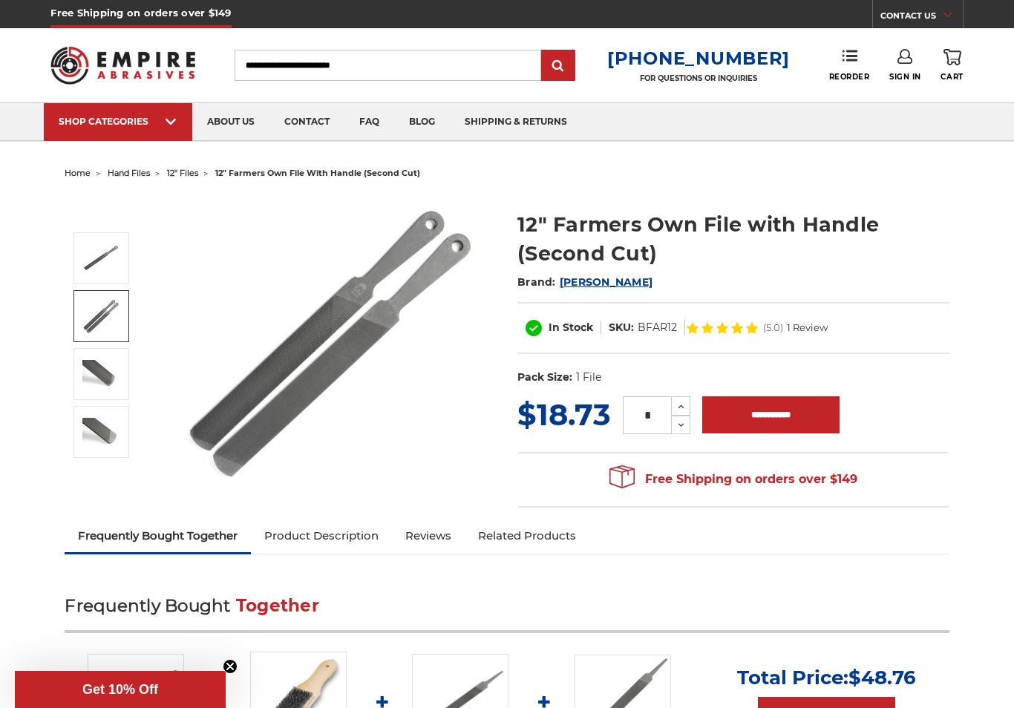
click at [111, 313] on img at bounding box center [100, 316] width 37 height 37
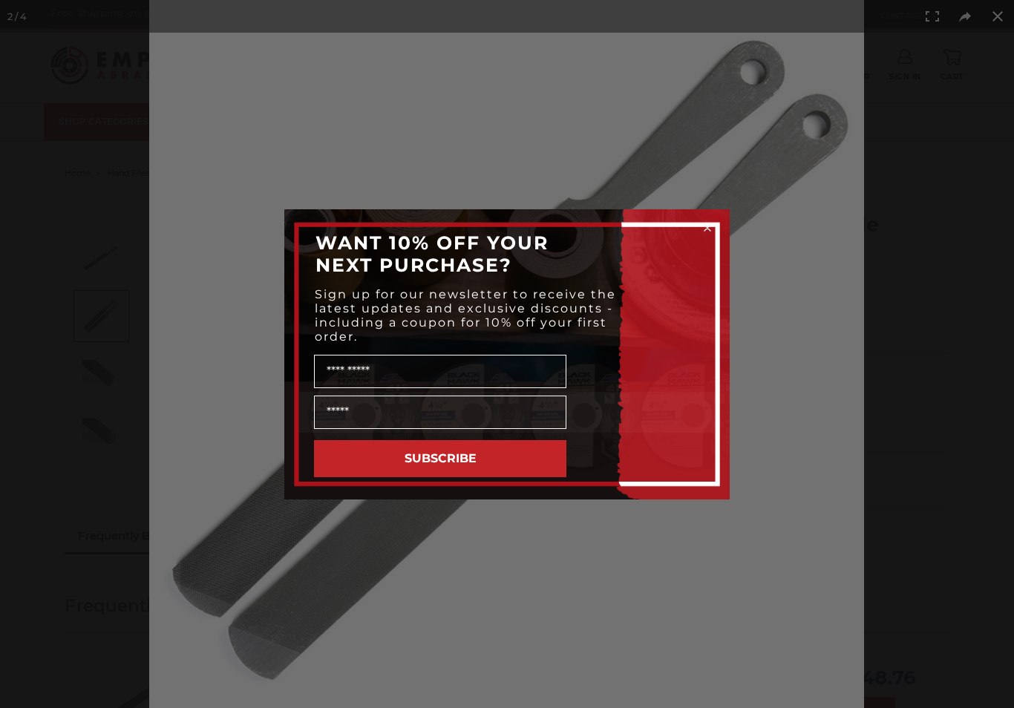
click at [710, 220] on circle "Close dialog" at bounding box center [707, 227] width 14 height 14
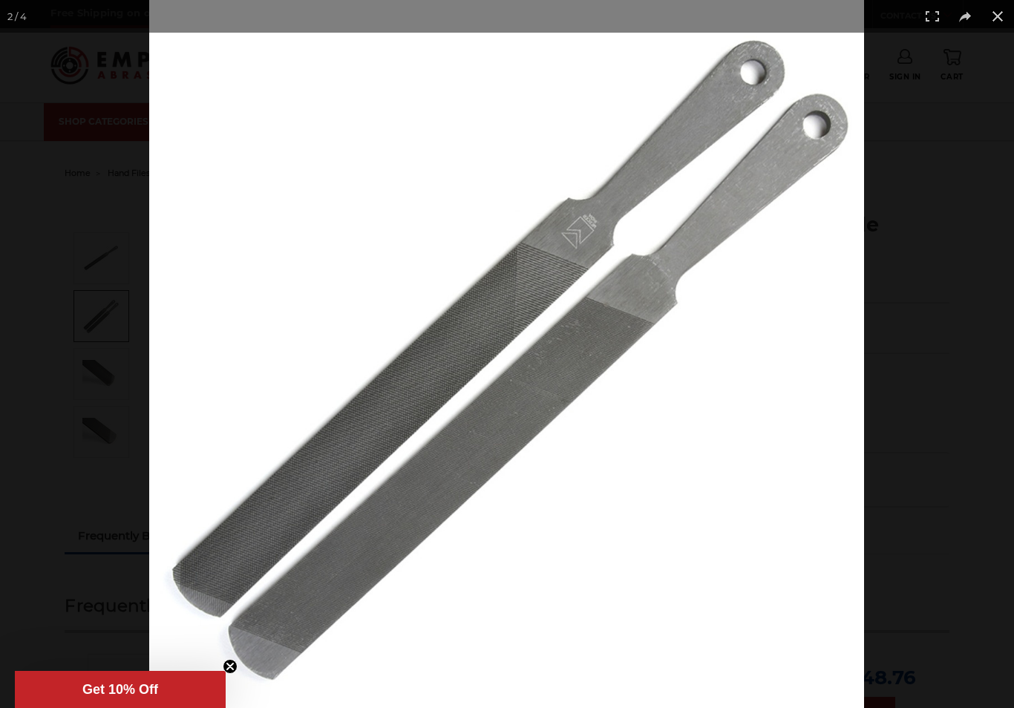
click at [932, 10] on button at bounding box center [932, 16] width 33 height 33
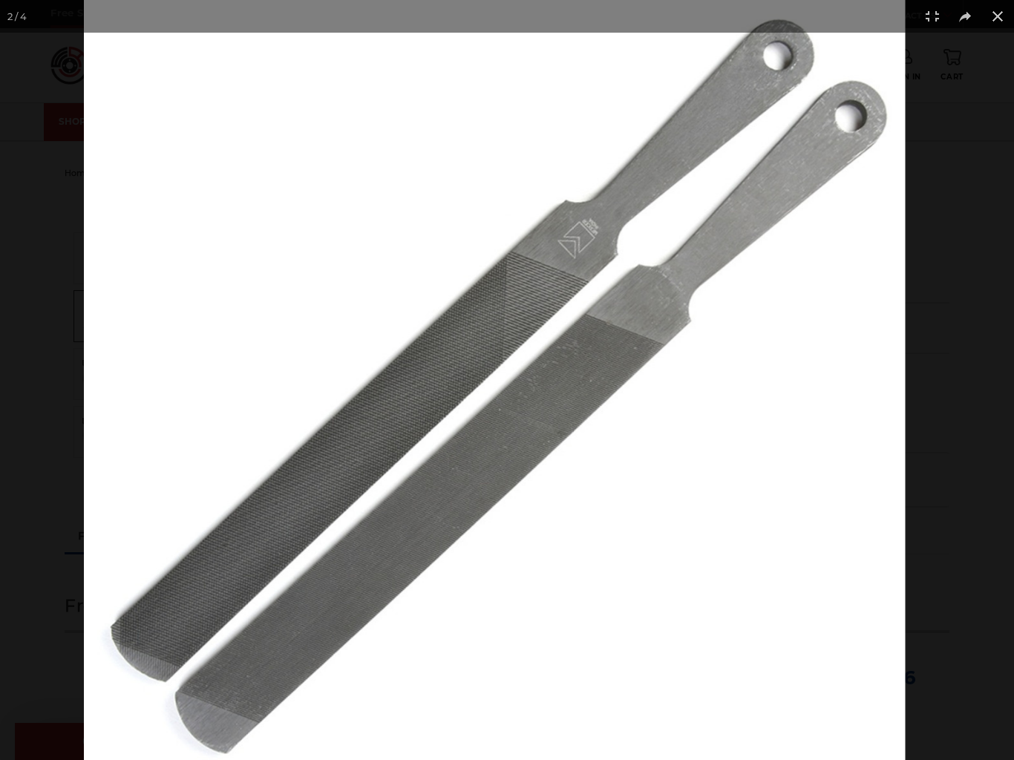
click at [683, 387] on img at bounding box center [494, 379] width 821 height 813
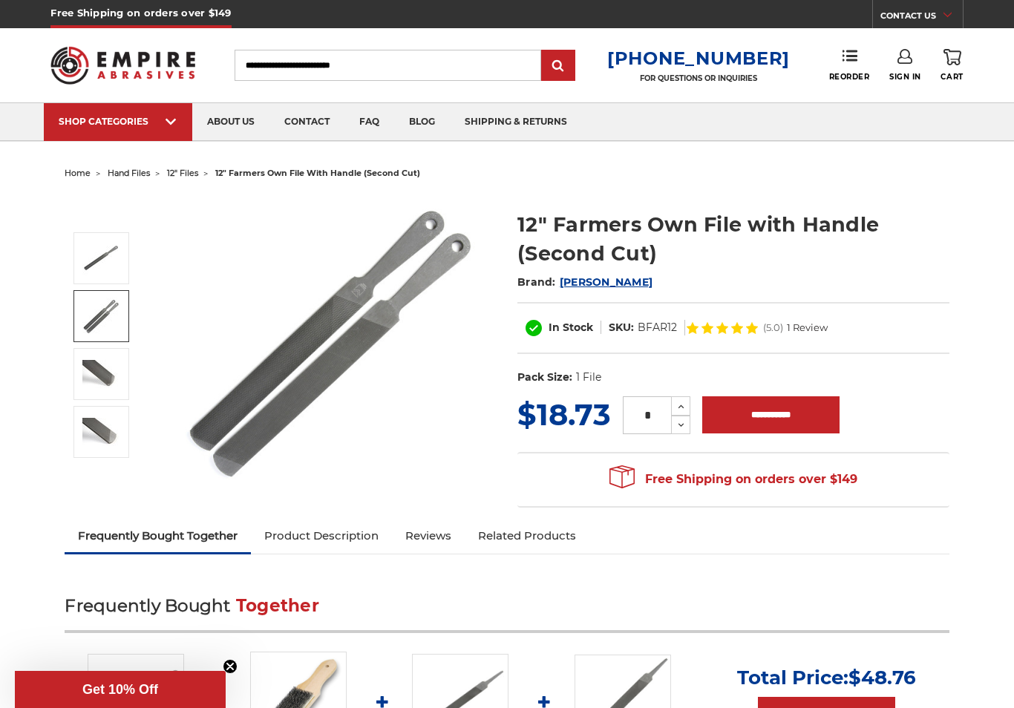
click at [989, 18] on button at bounding box center [997, 16] width 33 height 33
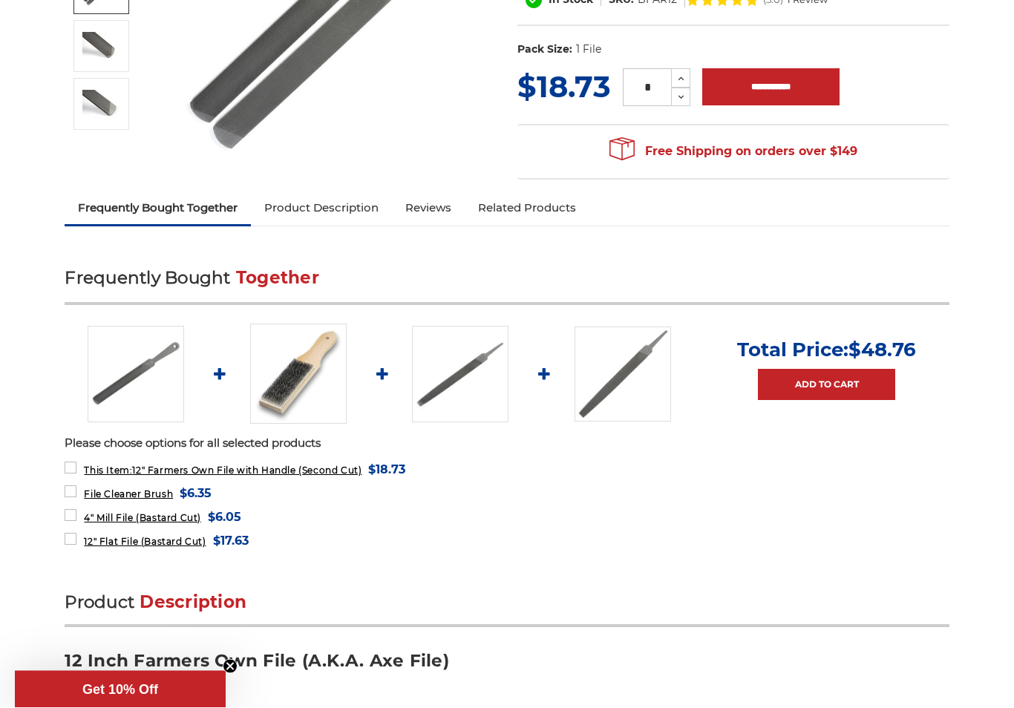
scroll to position [327, 0]
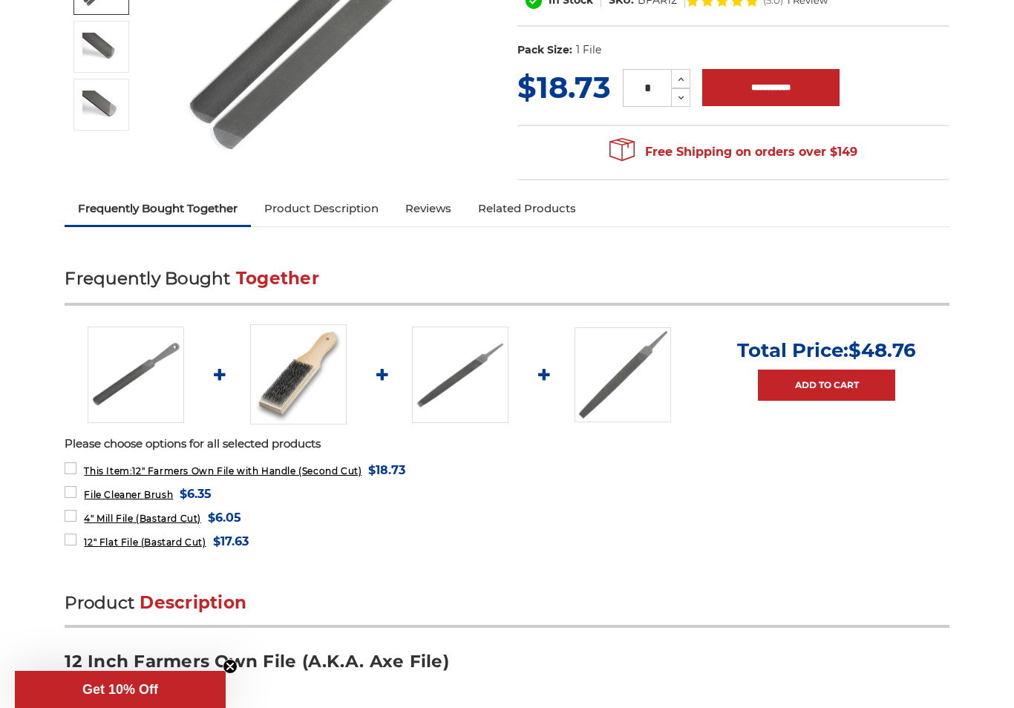
click at [302, 384] on img at bounding box center [298, 374] width 96 height 100
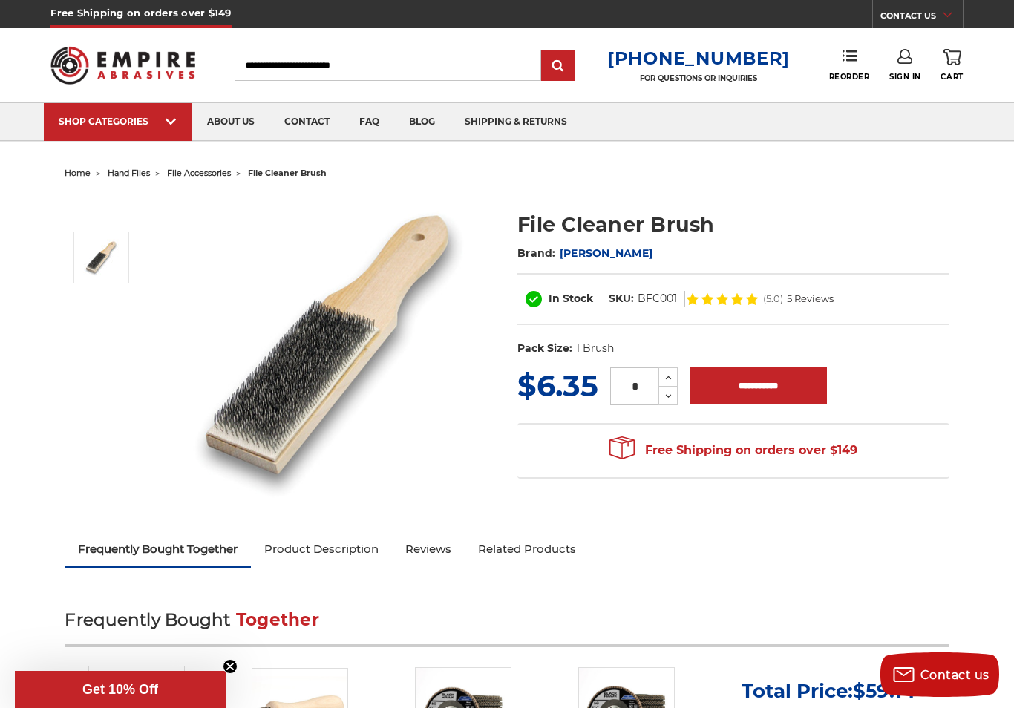
click at [641, 140] on span "10" Files" at bounding box center [630, 140] width 41 height 0
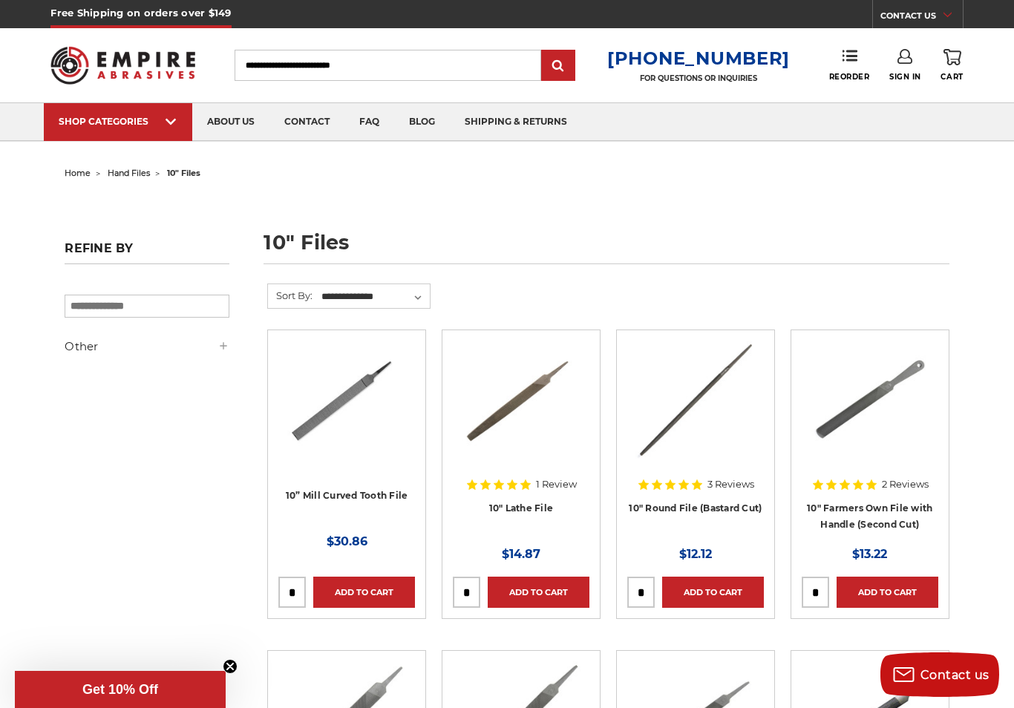
click at [143, 170] on span "hand files" at bounding box center [129, 173] width 42 height 10
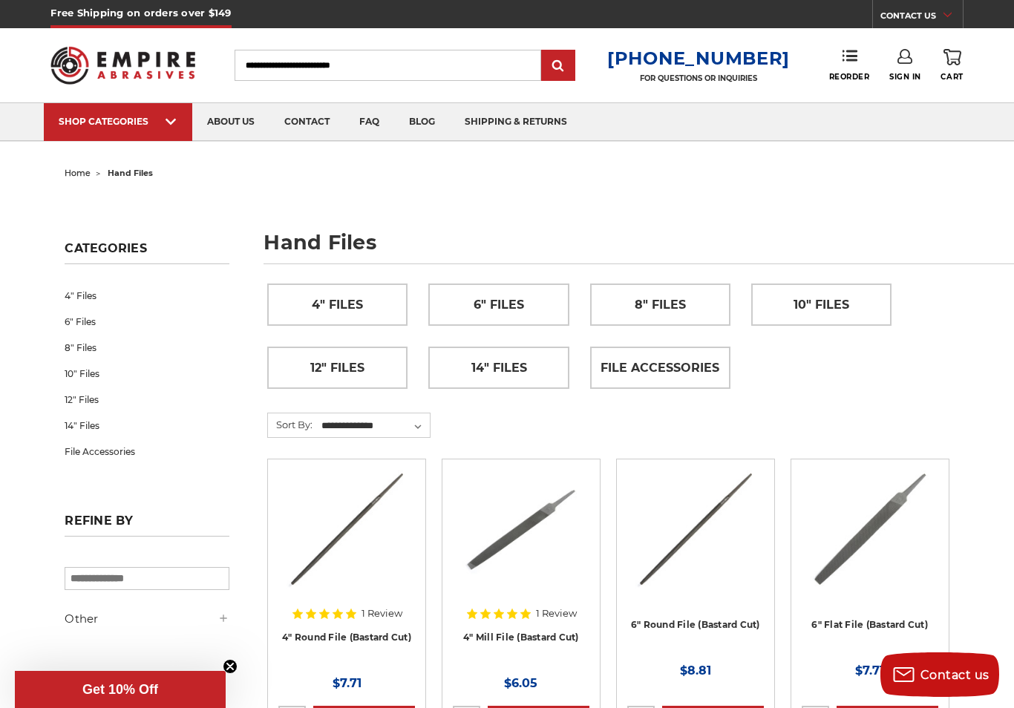
click at [346, 361] on span "12" Files" at bounding box center [337, 367] width 54 height 25
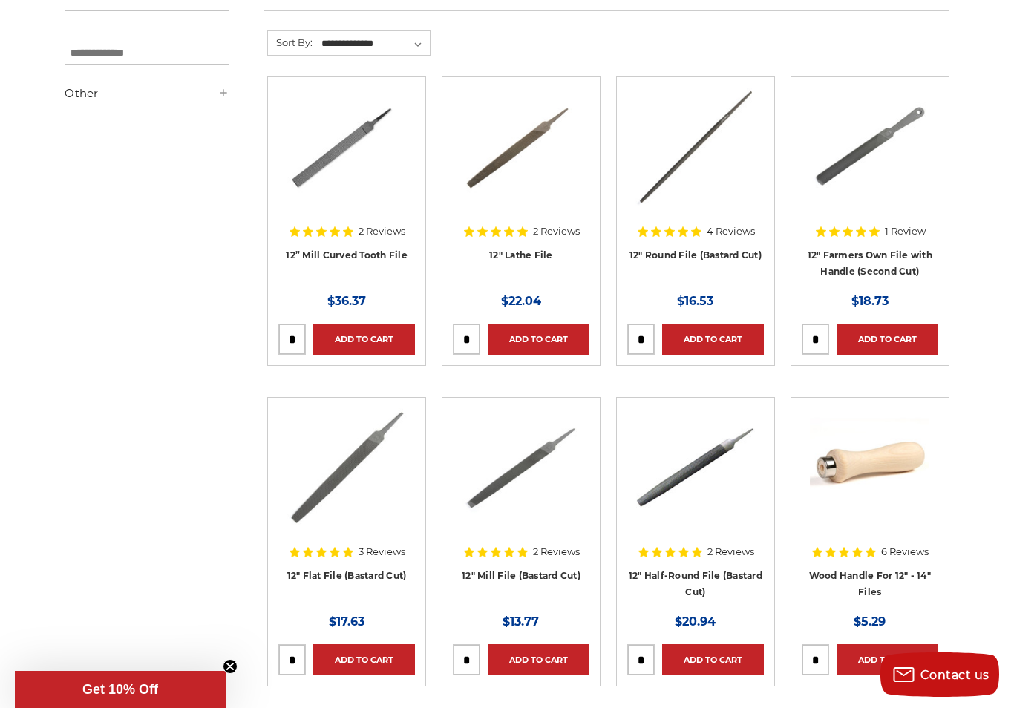
click at [906, 338] on link "Add to Cart" at bounding box center [887, 339] width 102 height 31
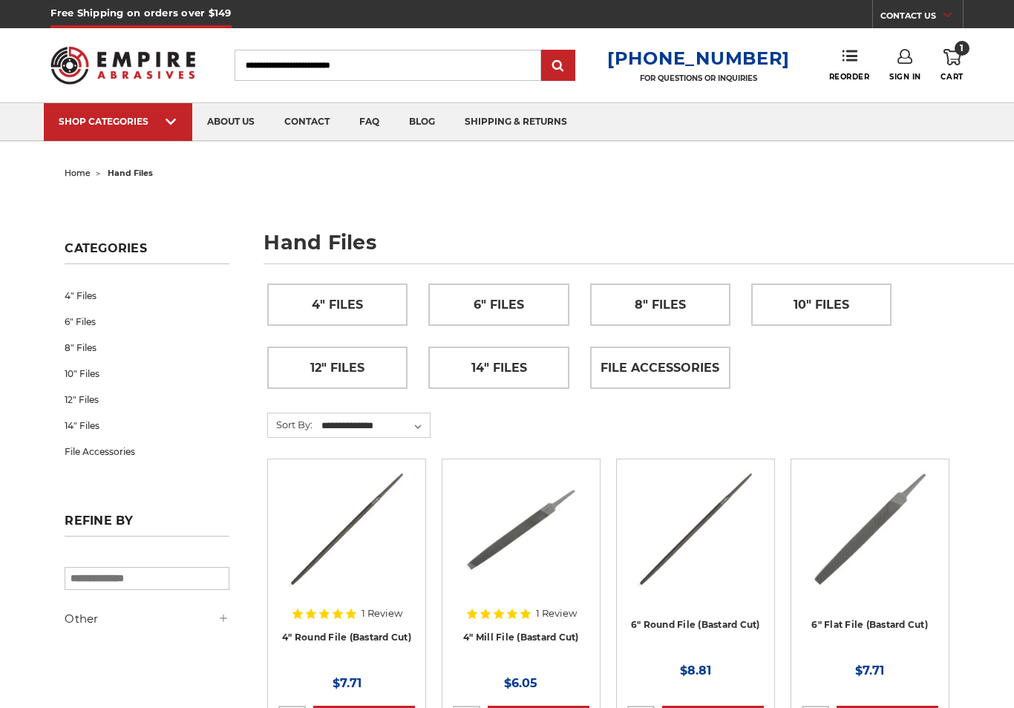
click at [835, 300] on span "10" Files" at bounding box center [821, 304] width 56 height 25
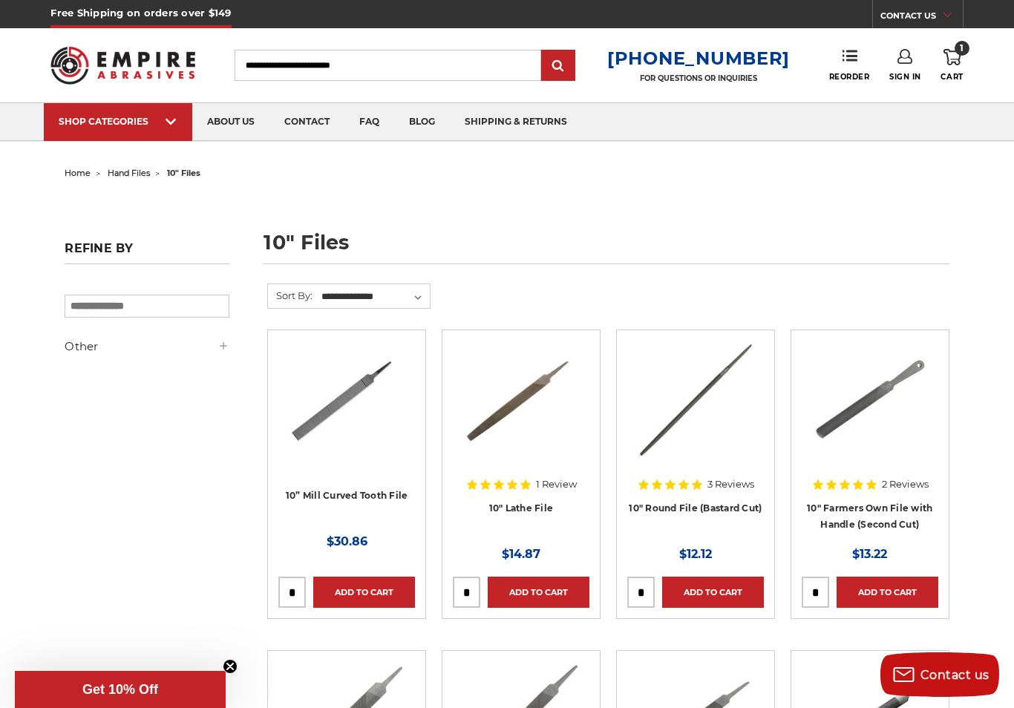
click at [891, 585] on link "Add to Cart" at bounding box center [887, 592] width 102 height 31
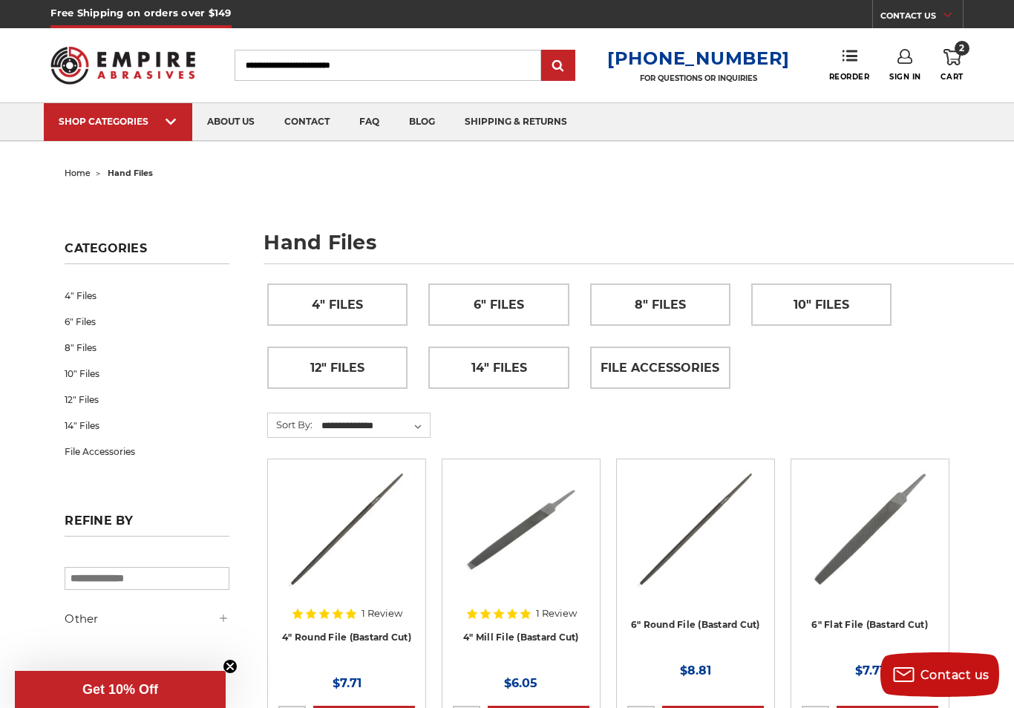
click at [519, 361] on span "14" Files" at bounding box center [499, 367] width 56 height 25
click at [669, 303] on span "8" Files" at bounding box center [659, 304] width 51 height 25
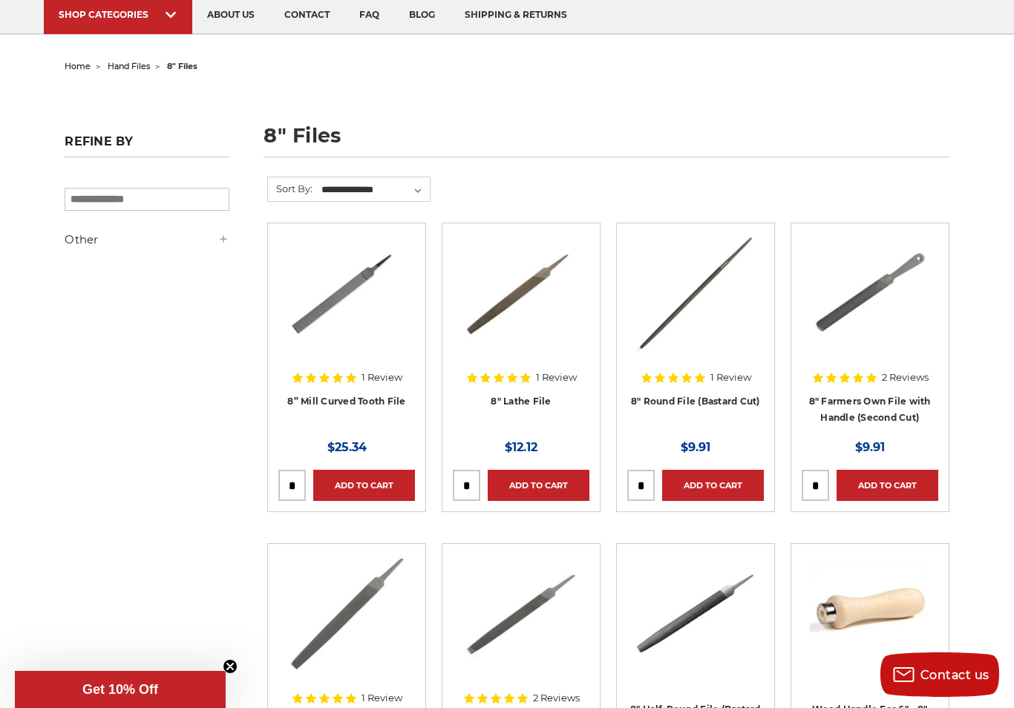
scroll to position [111, 0]
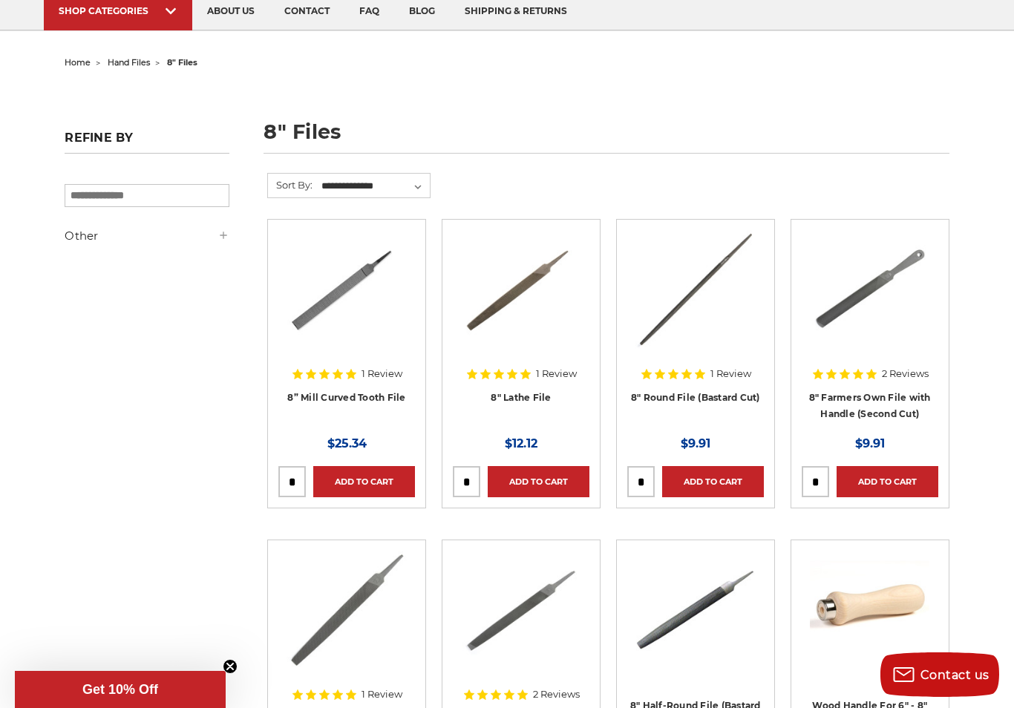
click at [904, 480] on link "Add to Cart" at bounding box center [887, 481] width 102 height 31
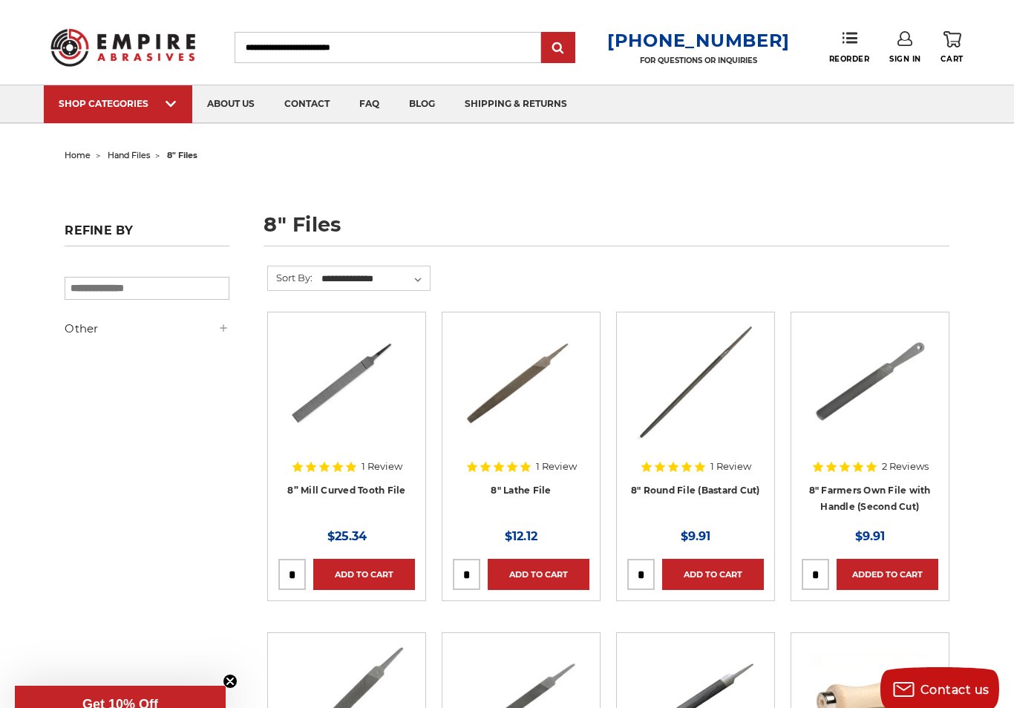
scroll to position [0, 0]
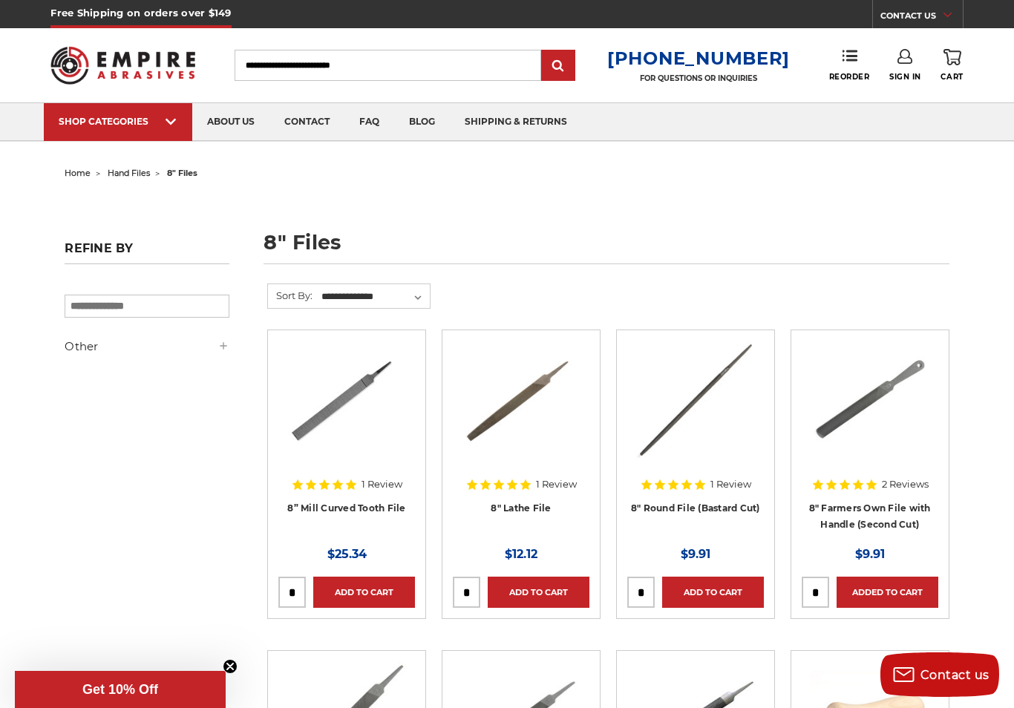
click at [953, 59] on use at bounding box center [952, 57] width 18 height 16
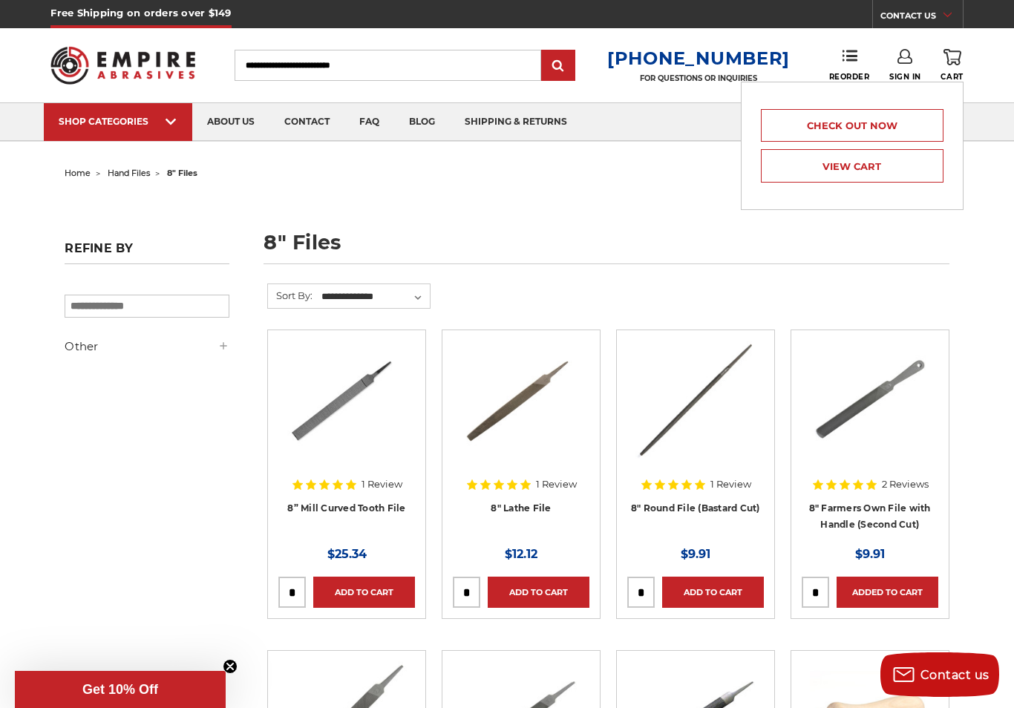
click at [880, 168] on link "View Cart" at bounding box center [852, 165] width 183 height 33
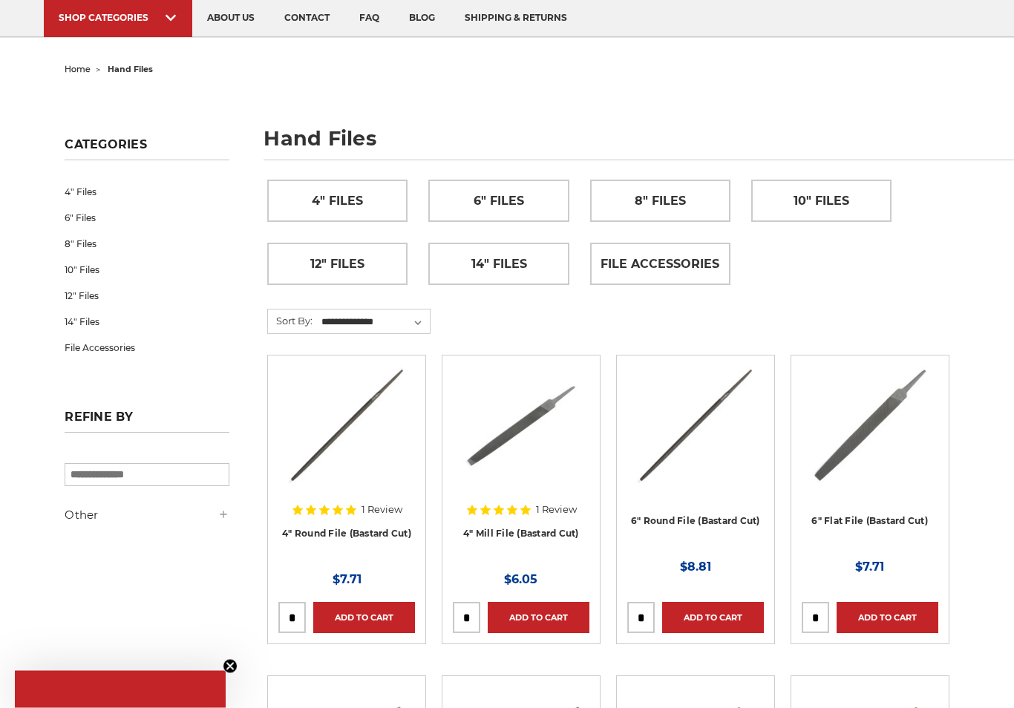
scroll to position [104, 0]
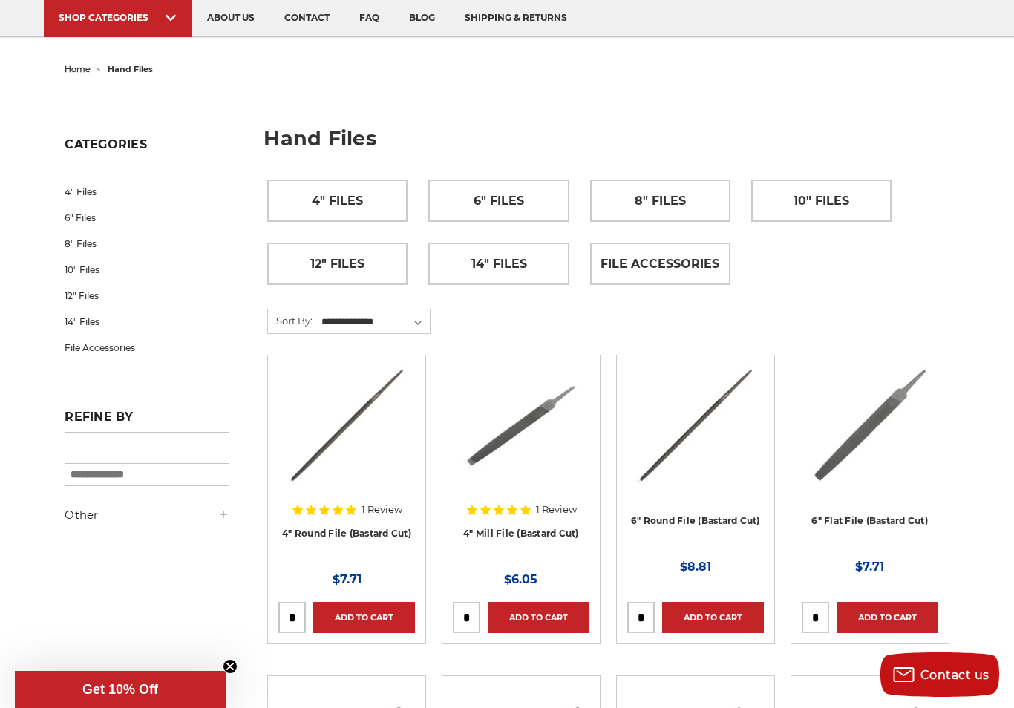
click at [688, 261] on span "File Accessories" at bounding box center [659, 264] width 119 height 25
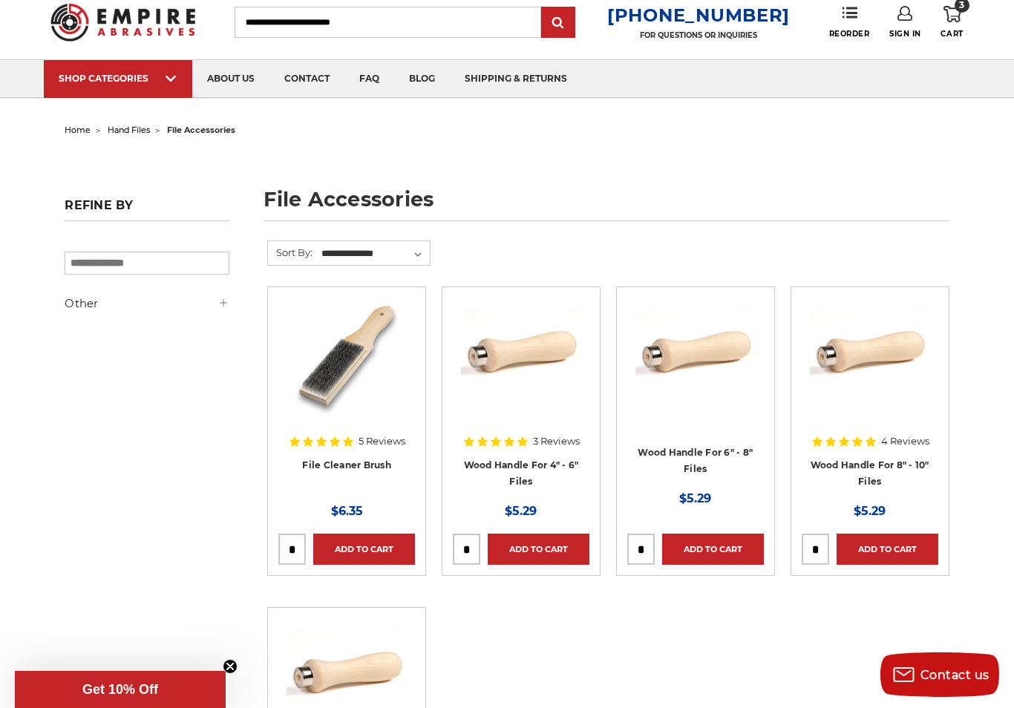
scroll to position [46, 0]
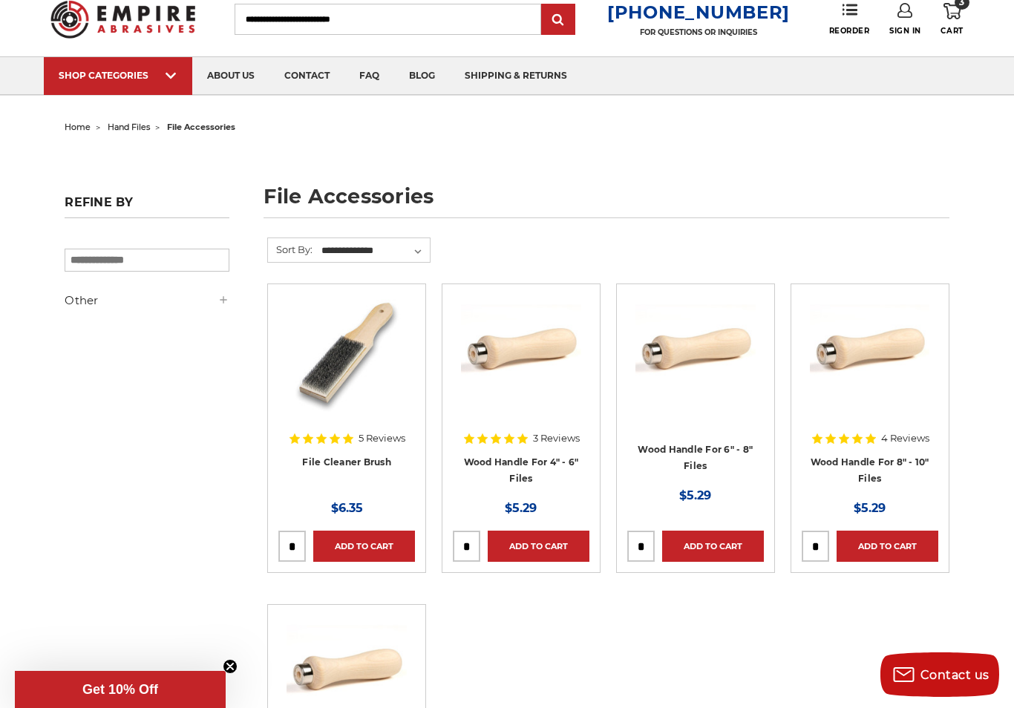
click at [391, 547] on link "Add to Cart" at bounding box center [364, 546] width 102 height 31
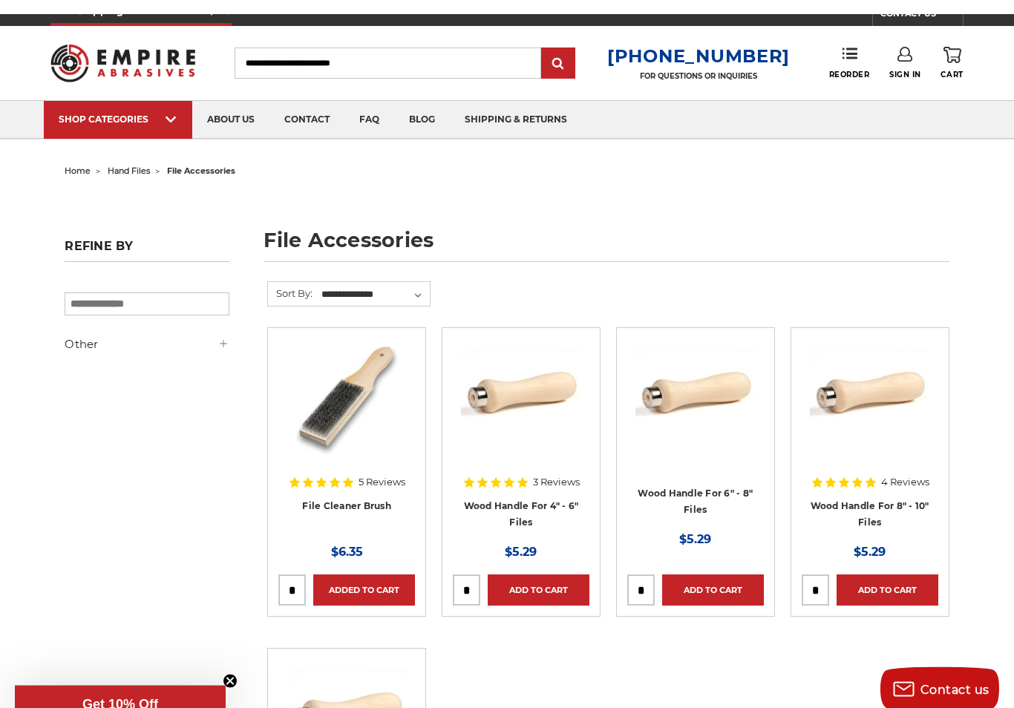
scroll to position [0, 0]
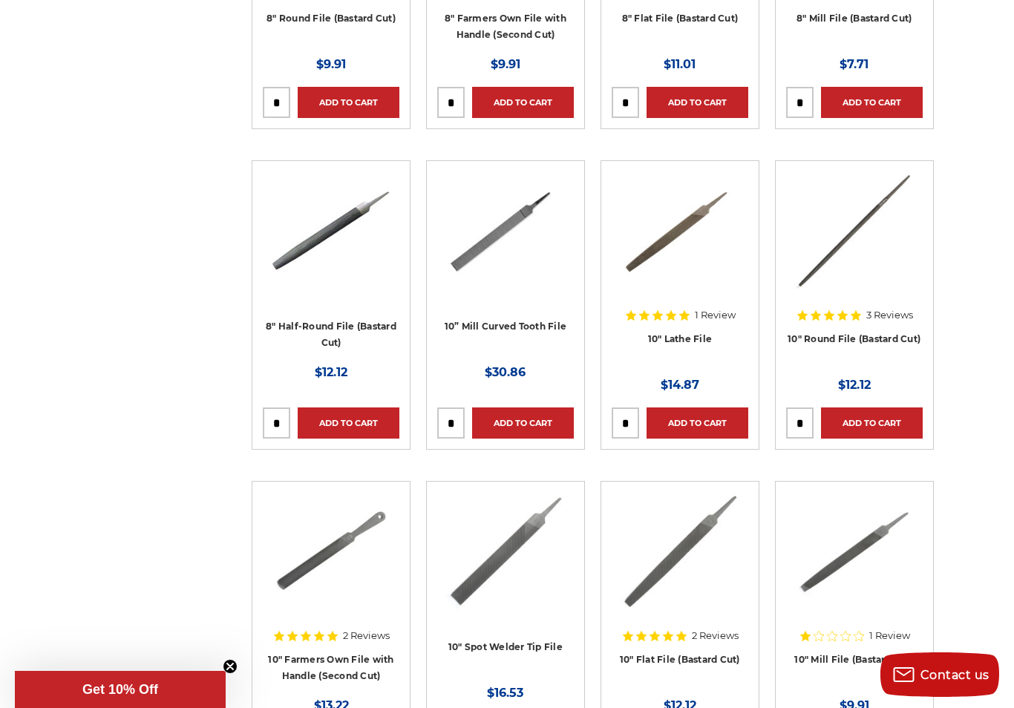
scroll to position [1262, 16]
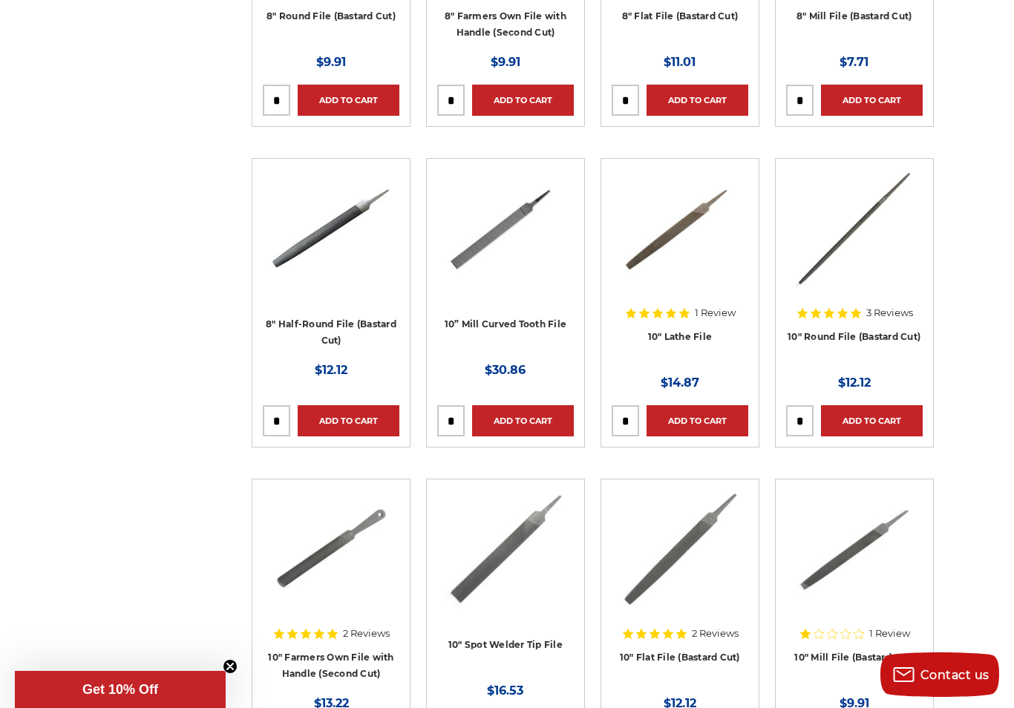
click at [687, 334] on link "10" Lathe File" at bounding box center [680, 336] width 65 height 11
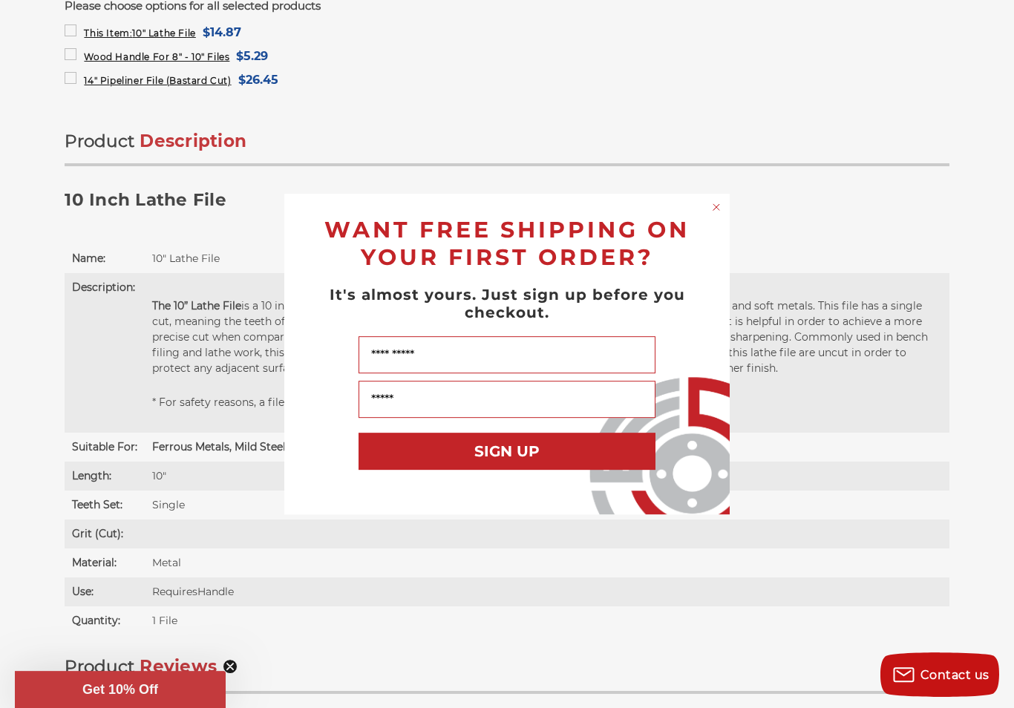
scroll to position [752, 0]
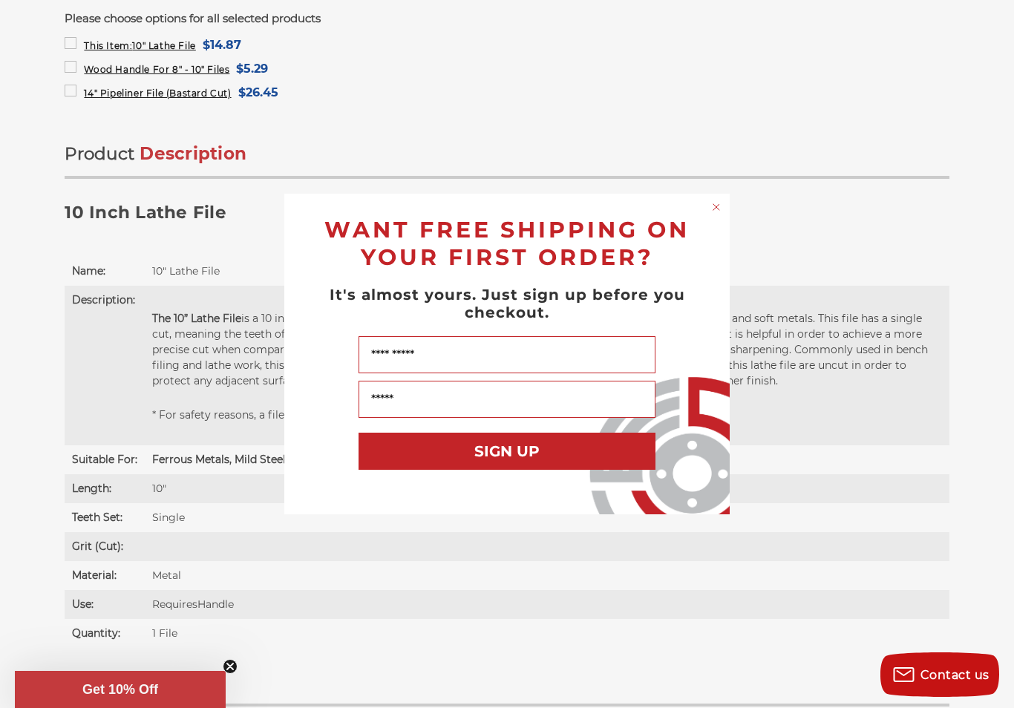
click at [718, 214] on circle "Close dialog" at bounding box center [716, 207] width 14 height 14
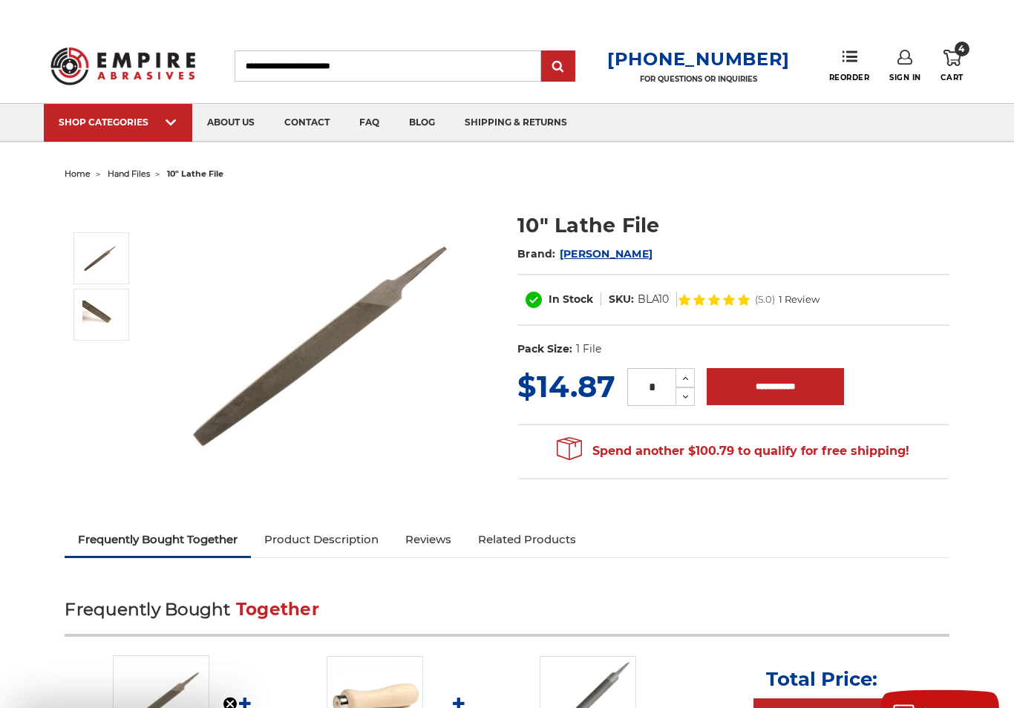
scroll to position [0, 0]
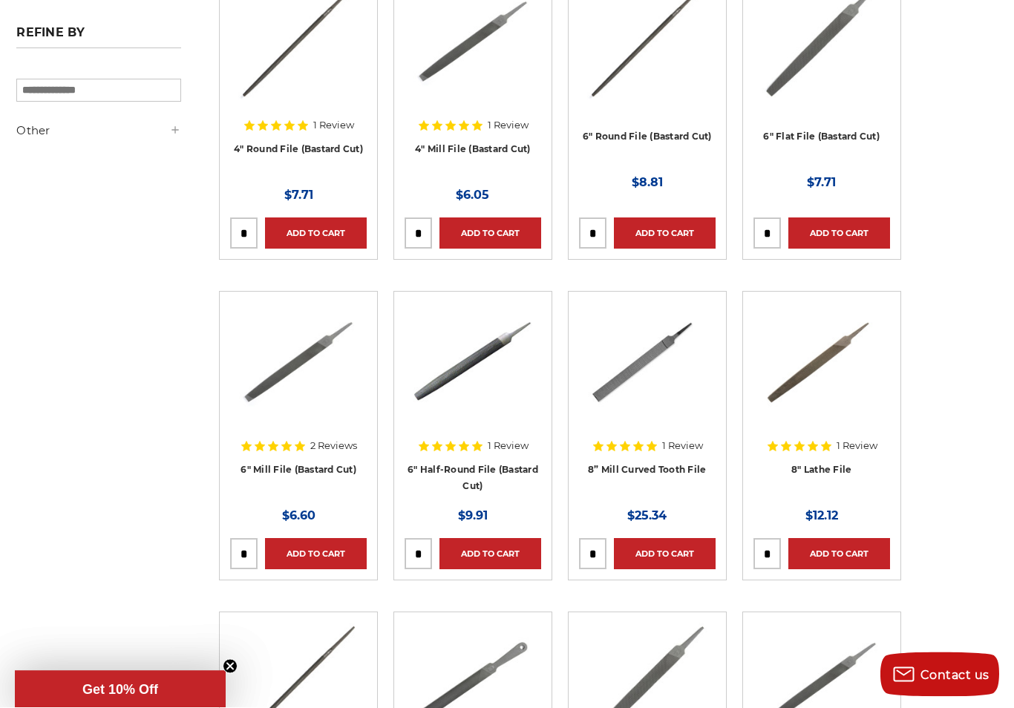
scroll to position [488, 48]
click at [308, 464] on link "6" Mill File (Bastard Cut)" at bounding box center [298, 469] width 116 height 11
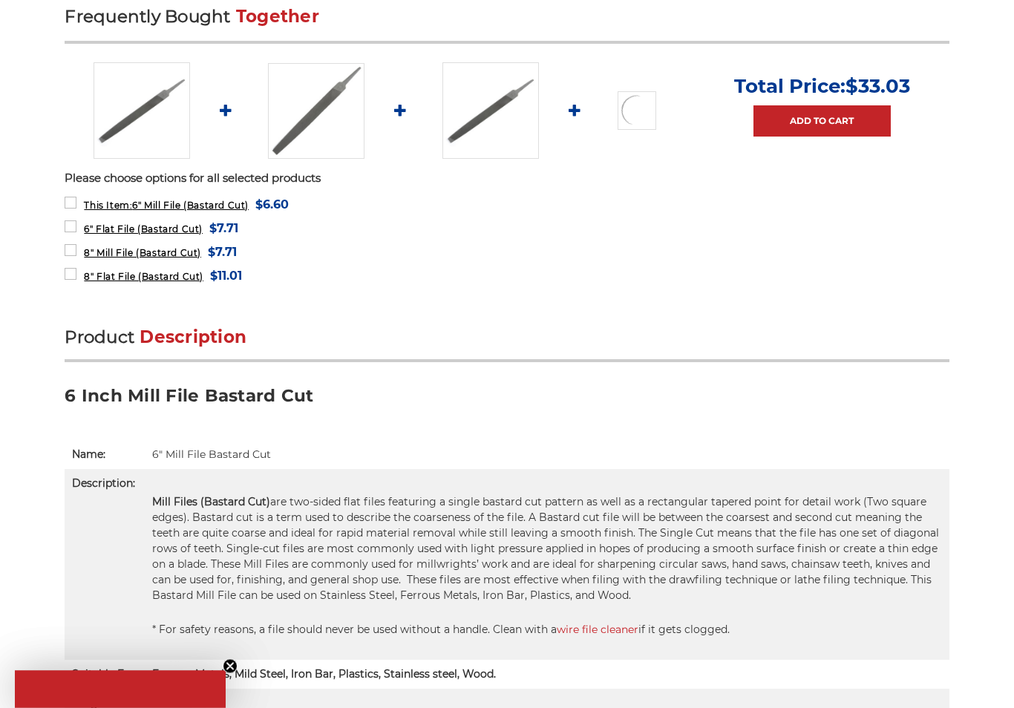
scroll to position [623, 0]
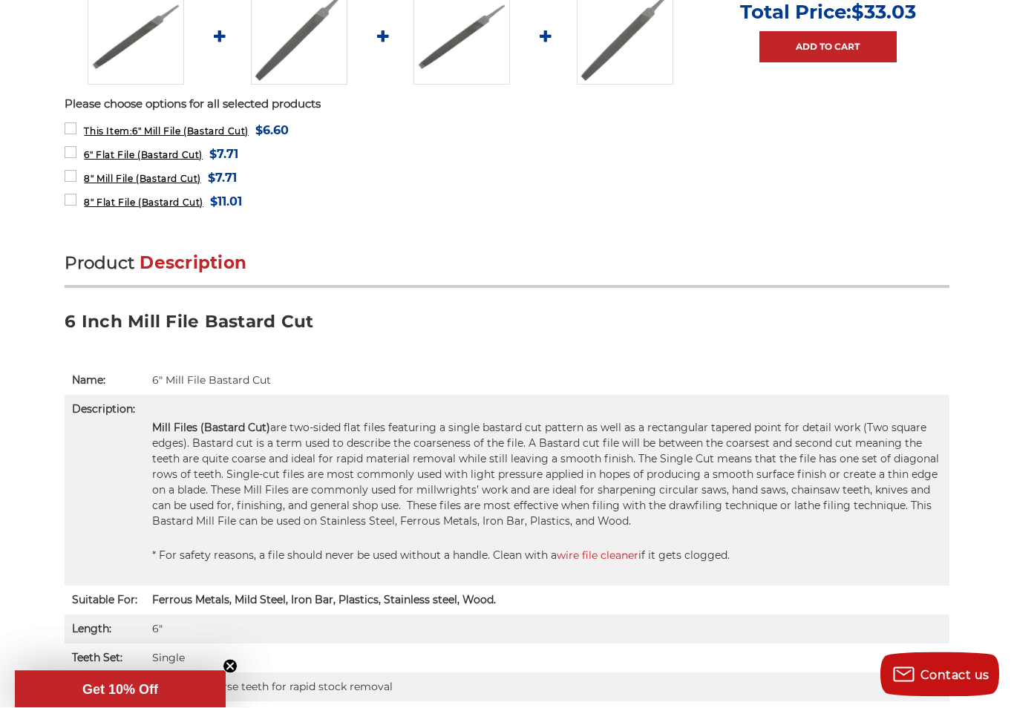
scroll to position [670, 0]
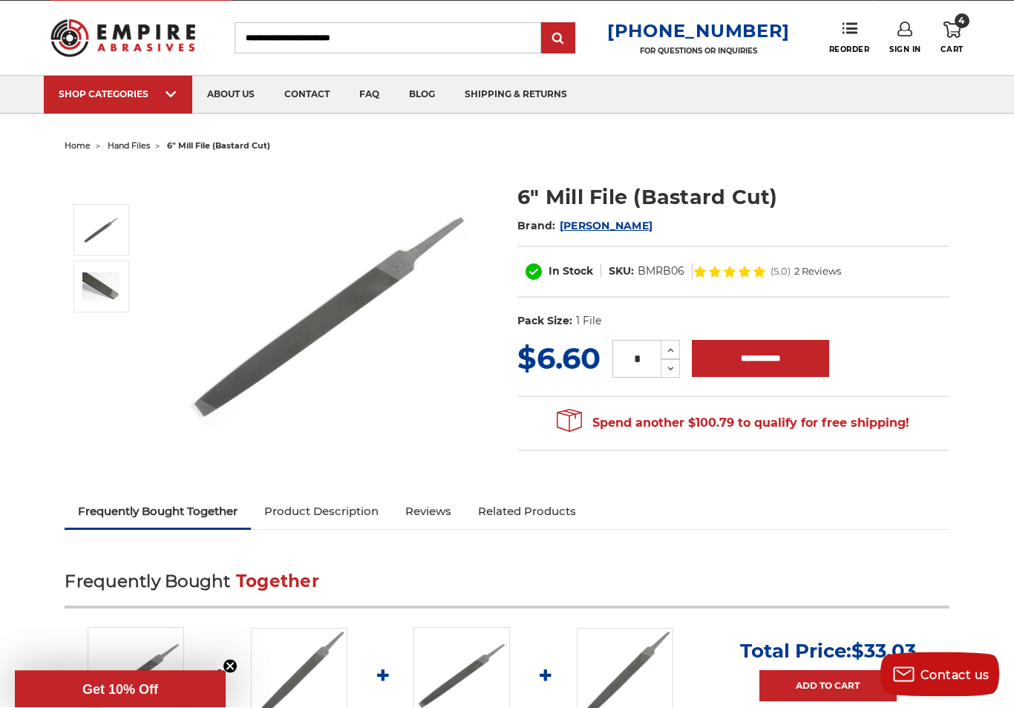
scroll to position [0, 0]
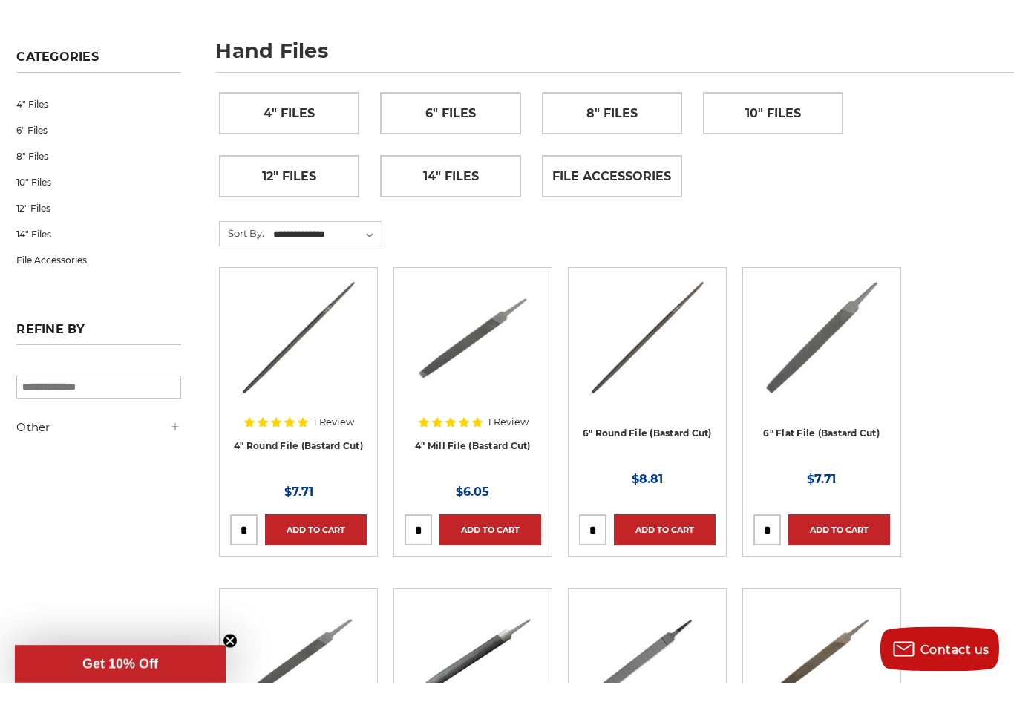
scroll to position [203, 48]
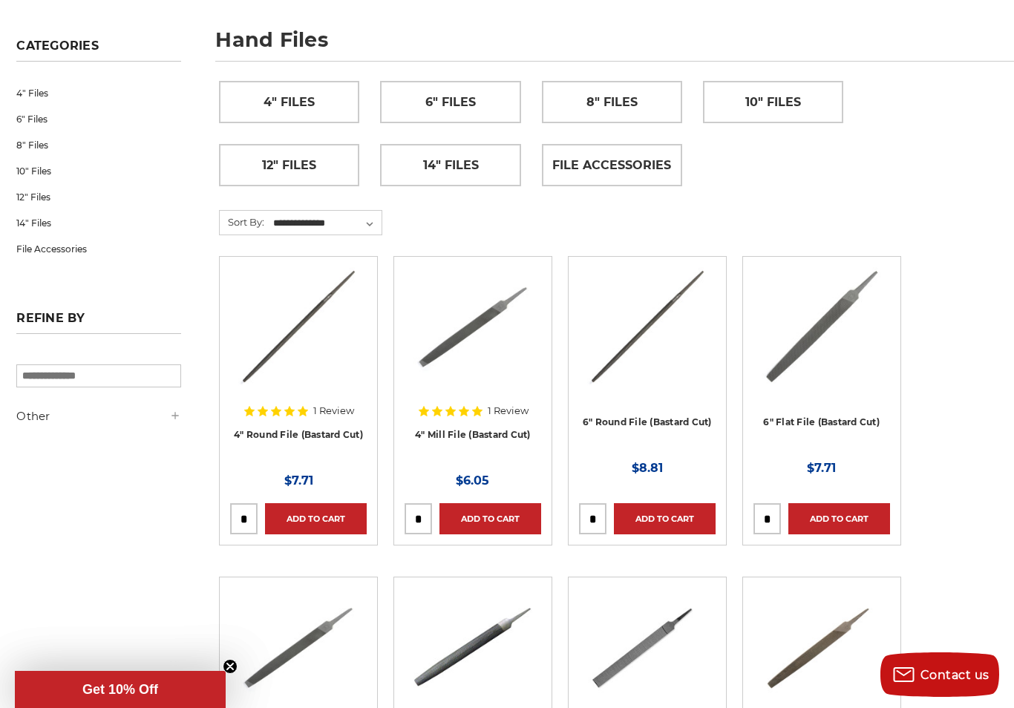
click at [841, 93] on link "10" Files" at bounding box center [772, 102] width 139 height 41
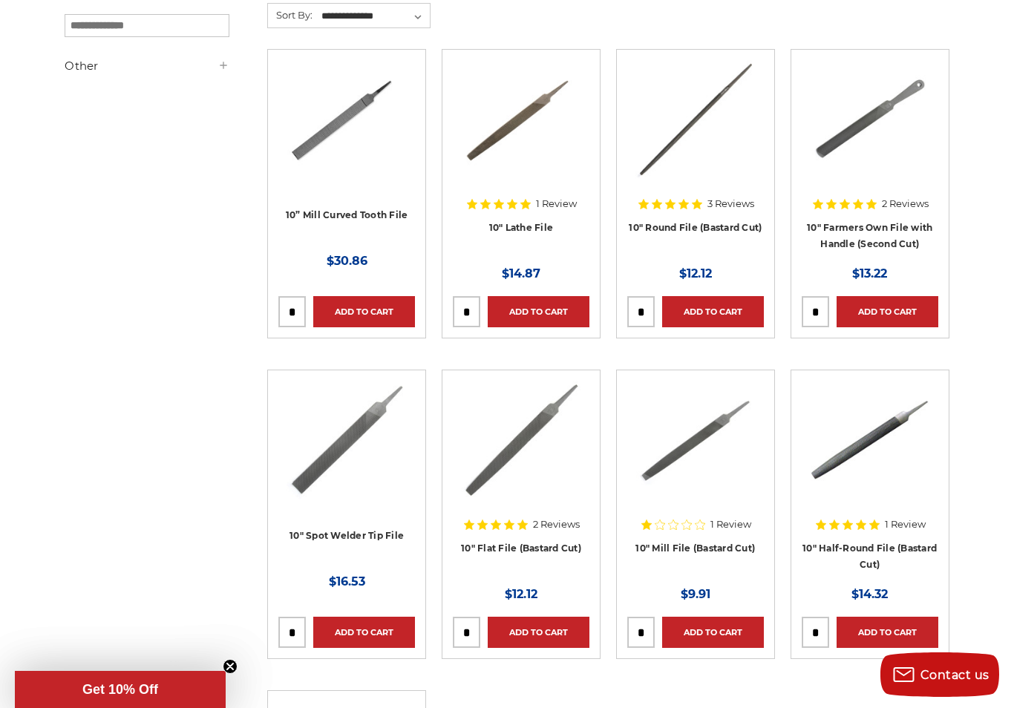
scroll to position [280, 0]
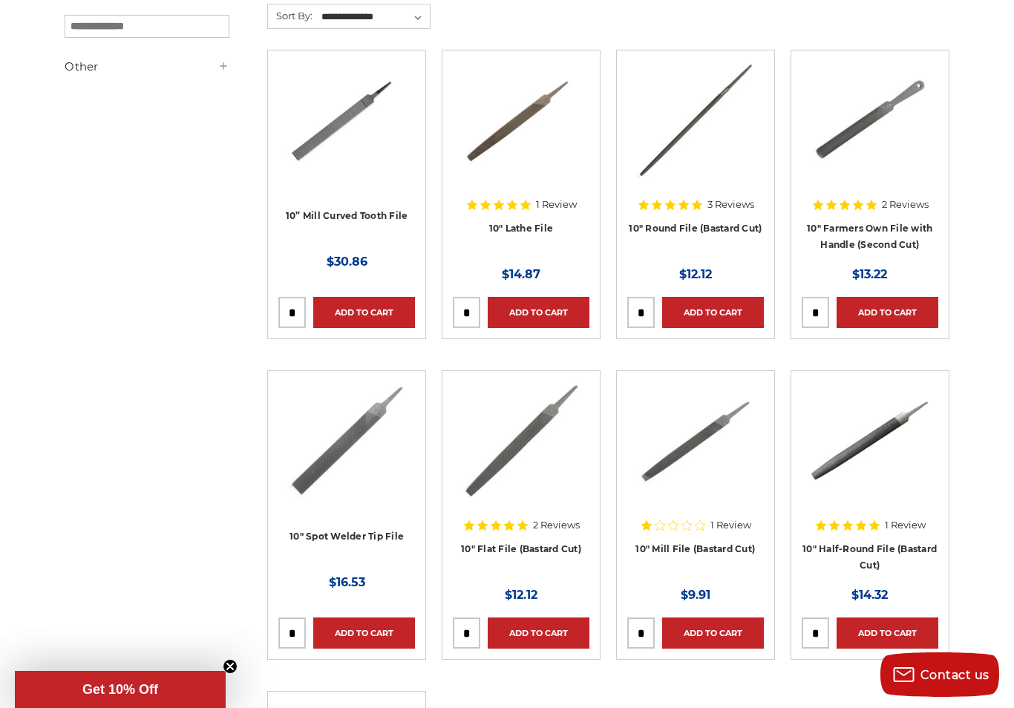
click at [358, 533] on link "10" Spot Welder Tip File" at bounding box center [346, 536] width 114 height 11
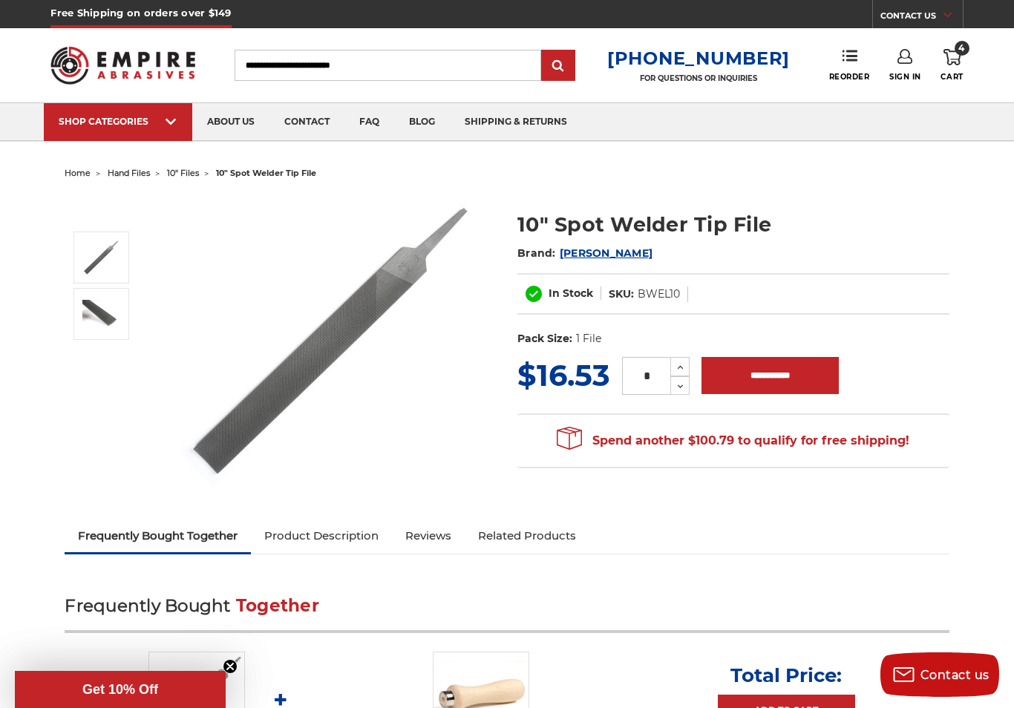
click at [958, 66] on link "4 Cart" at bounding box center [951, 65] width 22 height 33
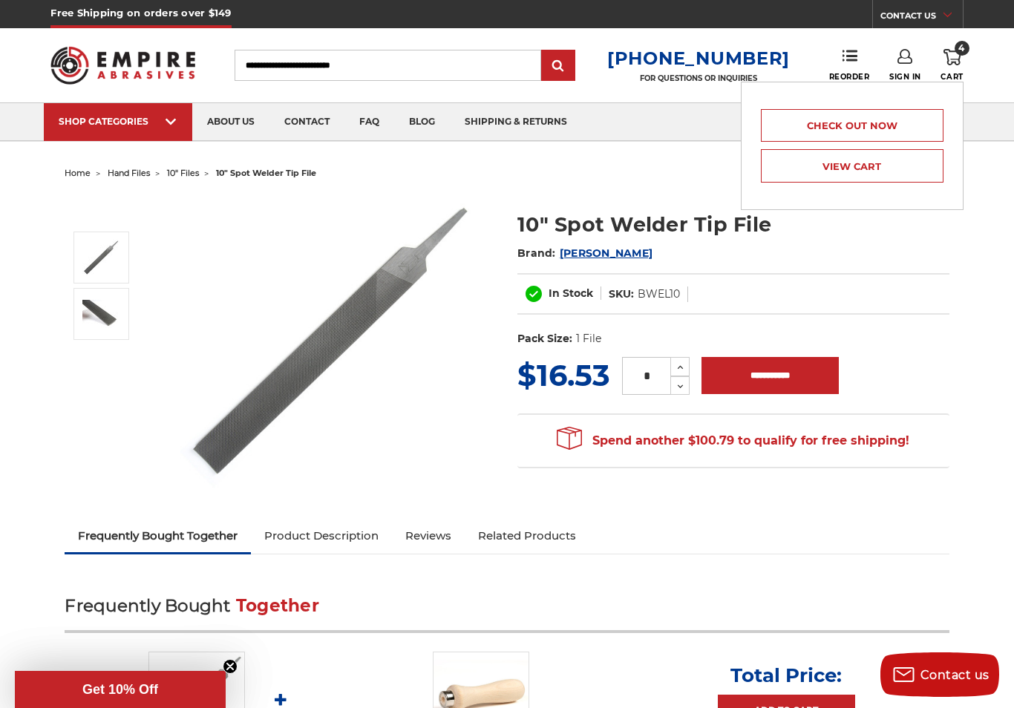
click at [896, 167] on link "View Cart" at bounding box center [852, 165] width 183 height 33
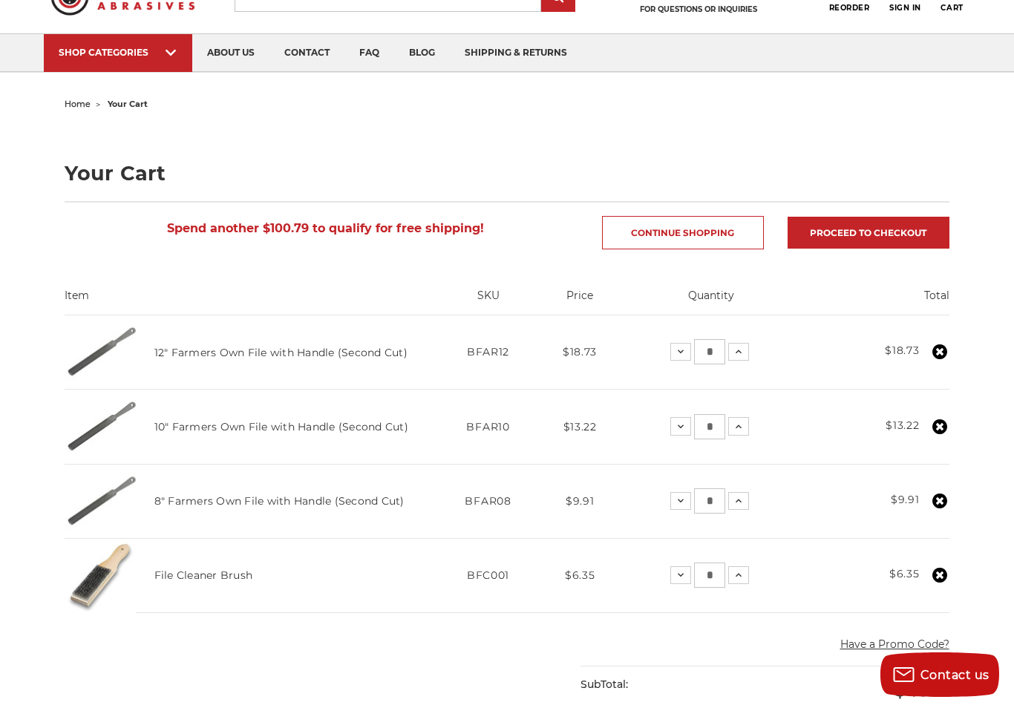
click at [942, 499] on use at bounding box center [939, 500] width 15 height 15
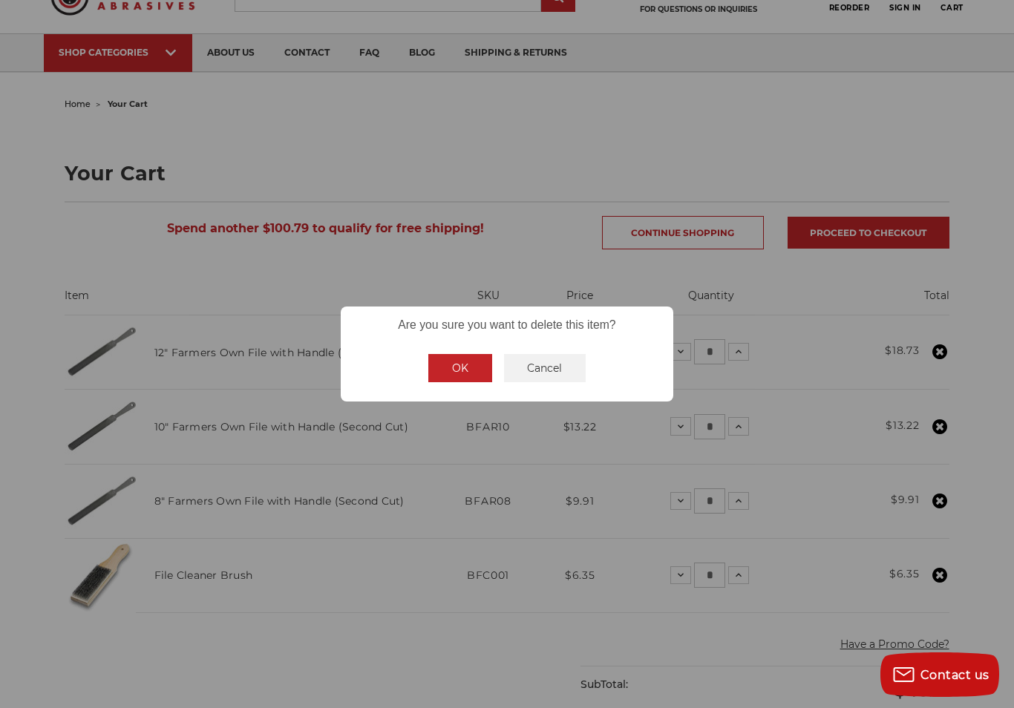
click at [457, 379] on button "OK" at bounding box center [460, 368] width 64 height 28
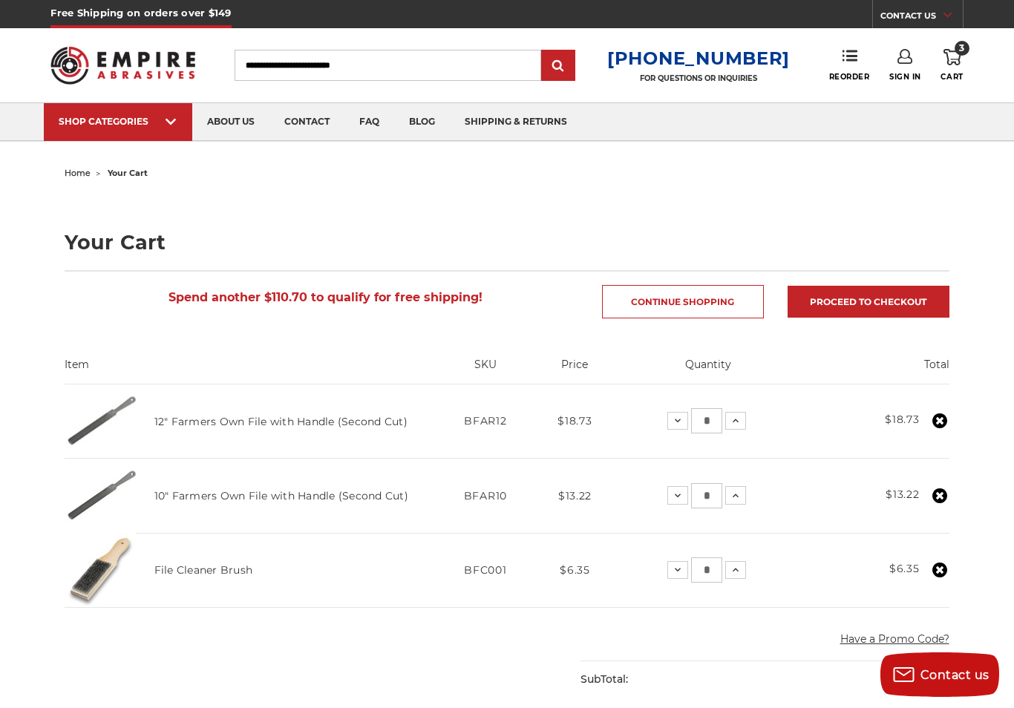
click at [123, 140] on span "hand files" at bounding box center [147, 140] width 154 height 0
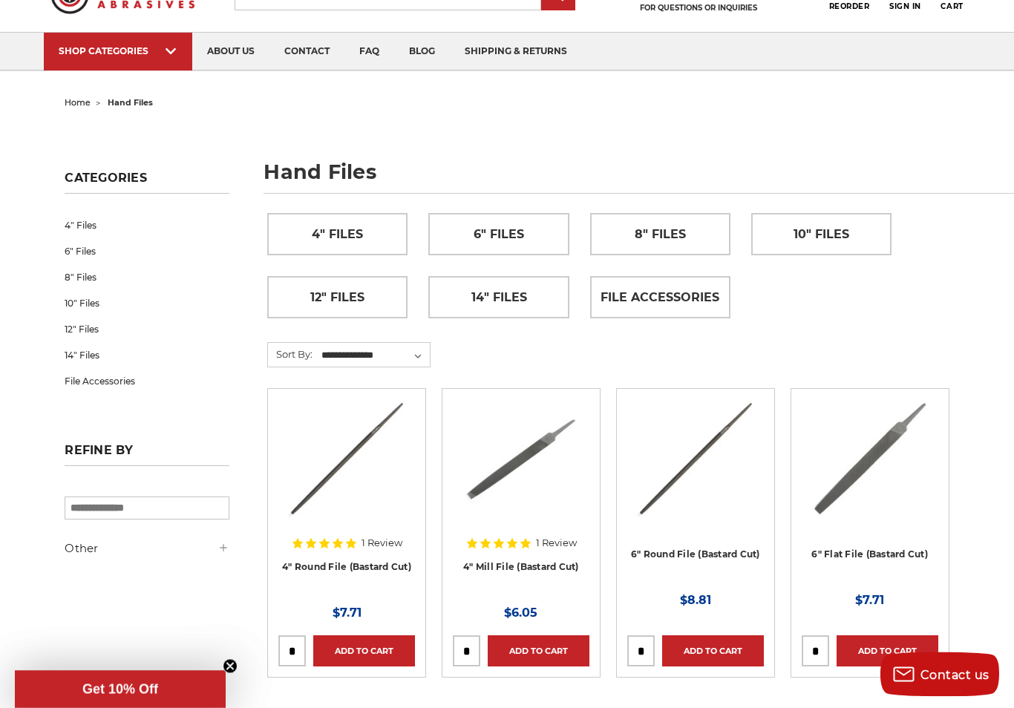
scroll to position [46, 0]
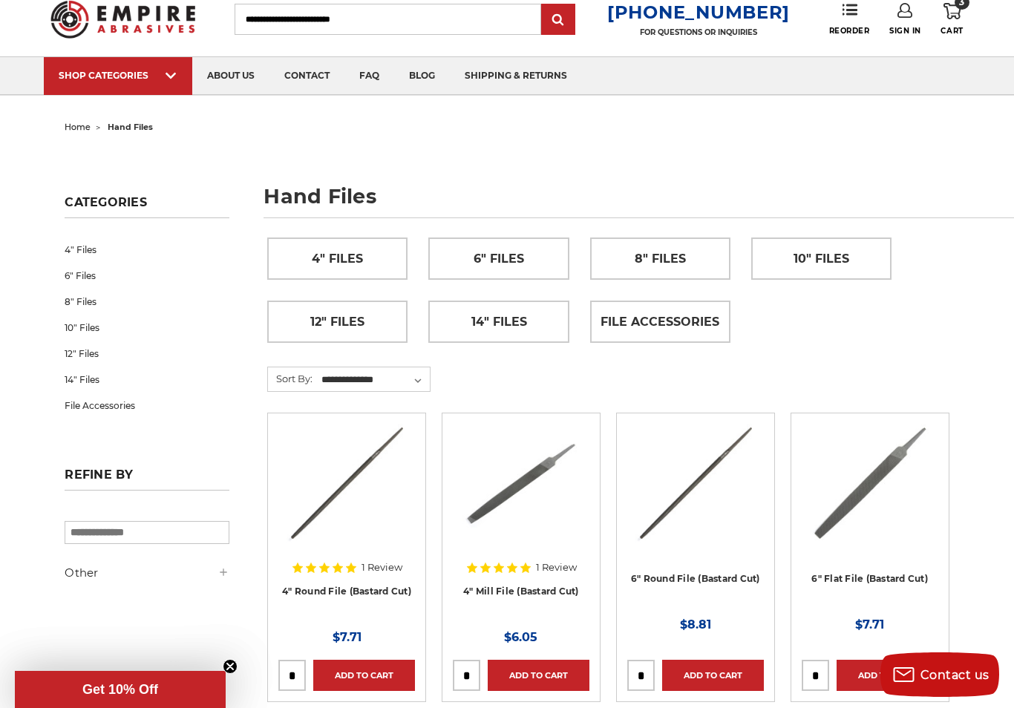
click at [96, 327] on link "10" Files" at bounding box center [147, 328] width 164 height 26
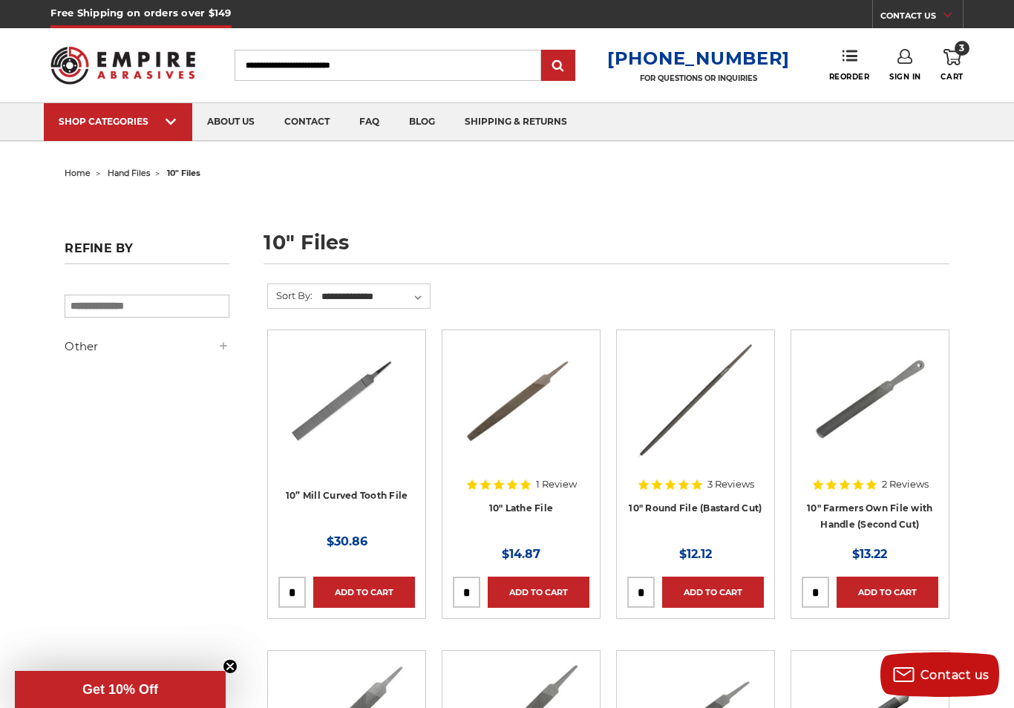
click at [528, 502] on link "10" Lathe File" at bounding box center [521, 507] width 65 height 11
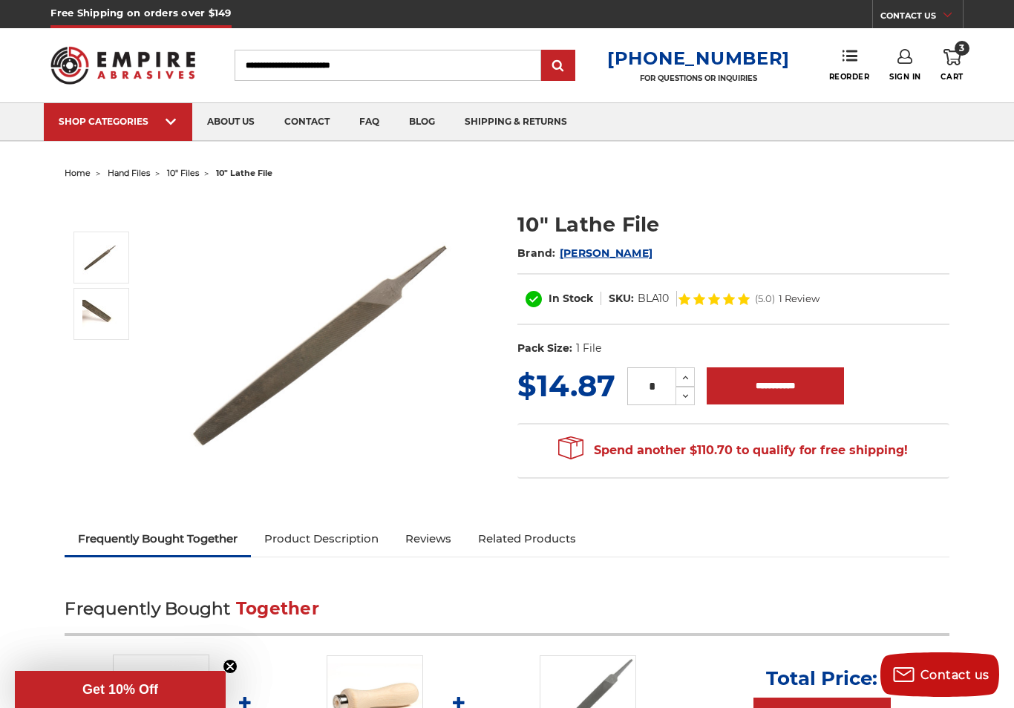
click at [790, 386] on input "**********" at bounding box center [774, 385] width 137 height 37
type input "**********"
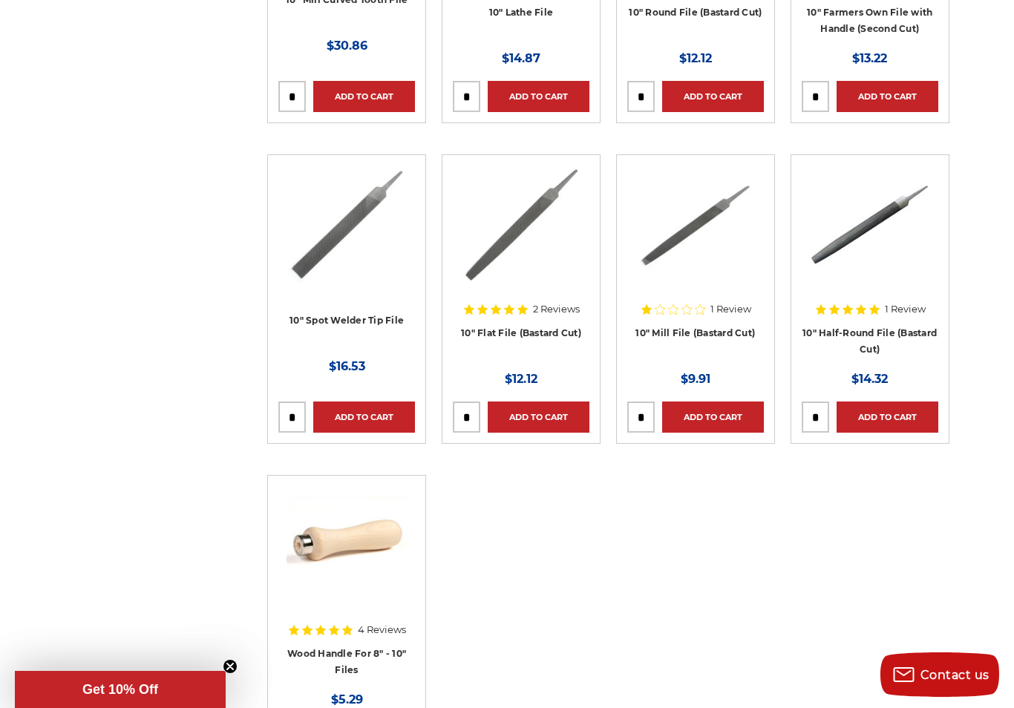
scroll to position [548, 0]
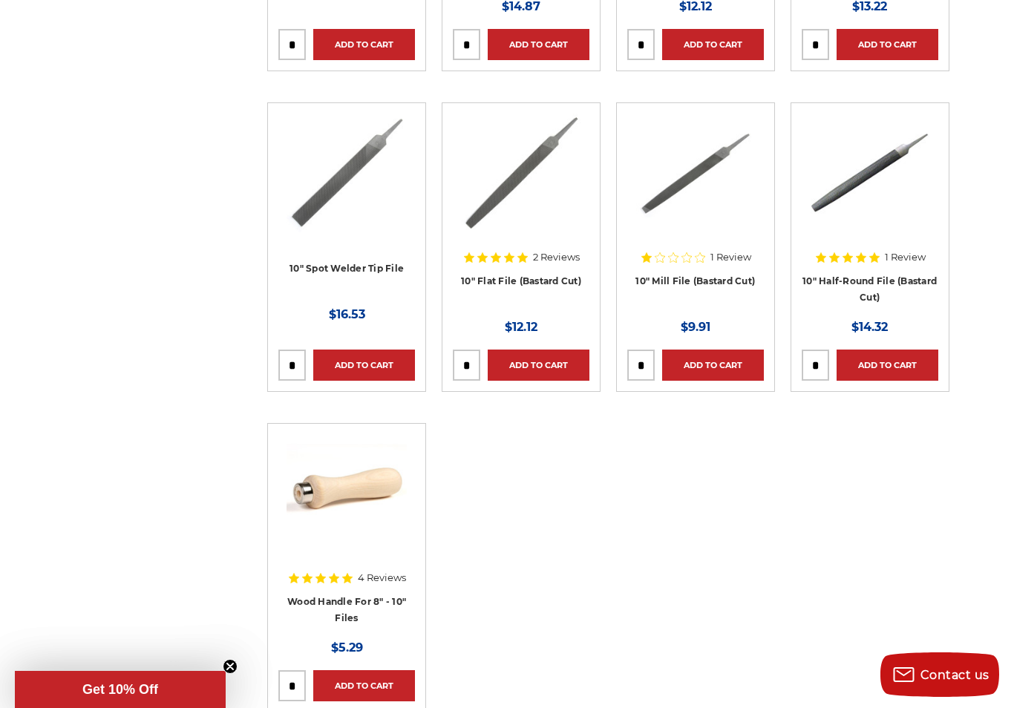
click at [386, 683] on link "Add to Cart" at bounding box center [364, 685] width 102 height 31
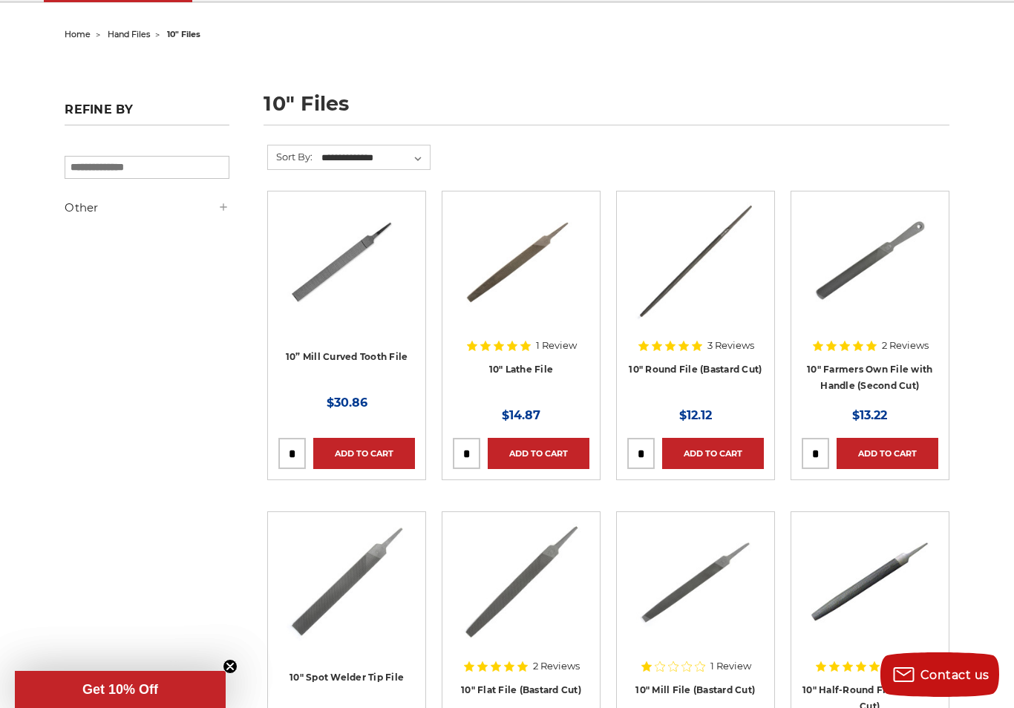
scroll to position [0, 0]
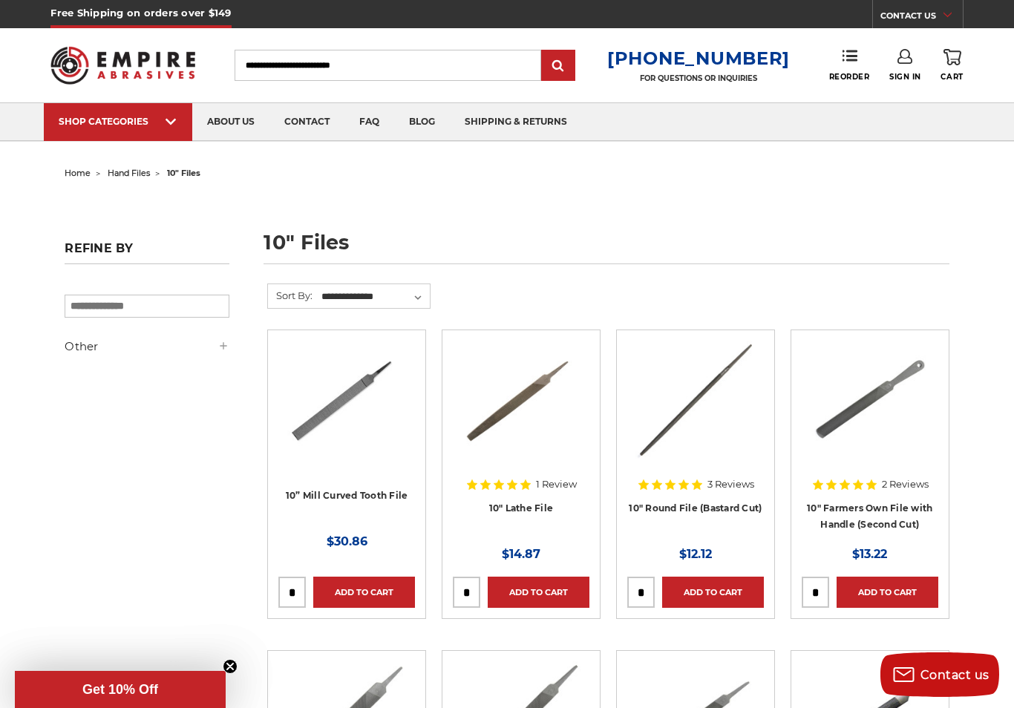
click at [145, 171] on span "hand files" at bounding box center [129, 173] width 42 height 10
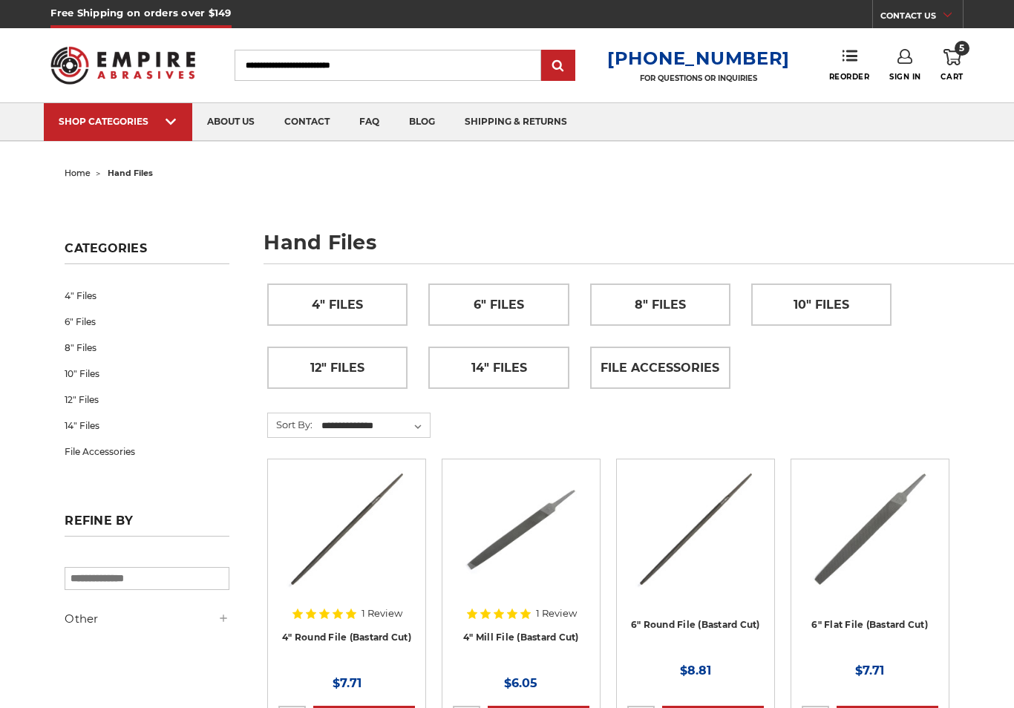
click at [367, 371] on link "12" Files" at bounding box center [337, 367] width 139 height 41
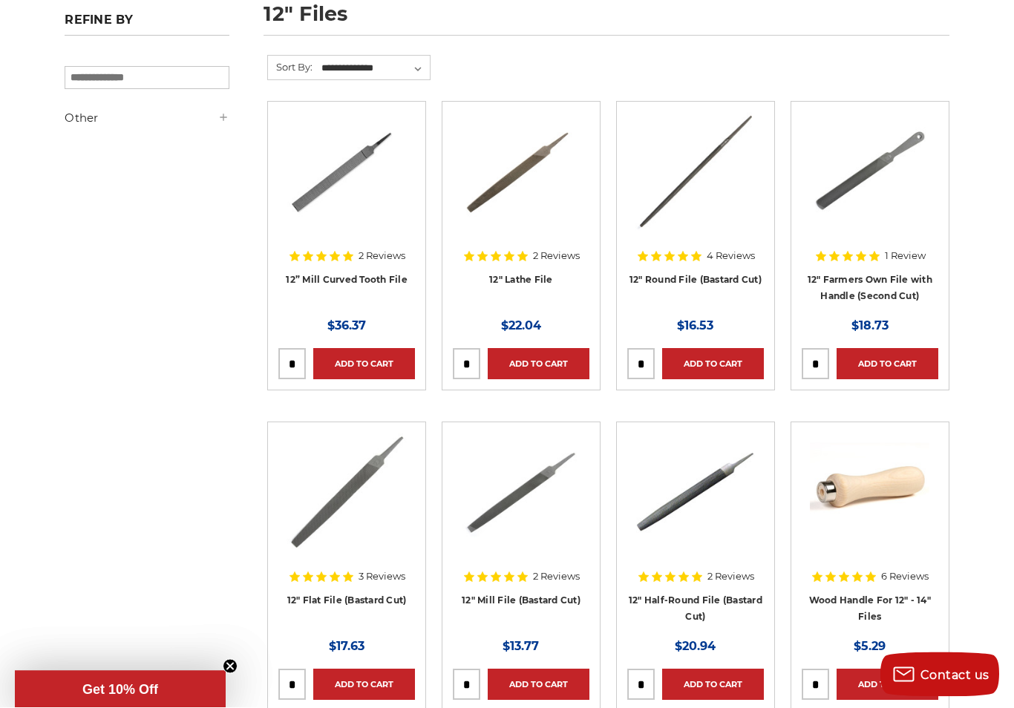
scroll to position [228, 0]
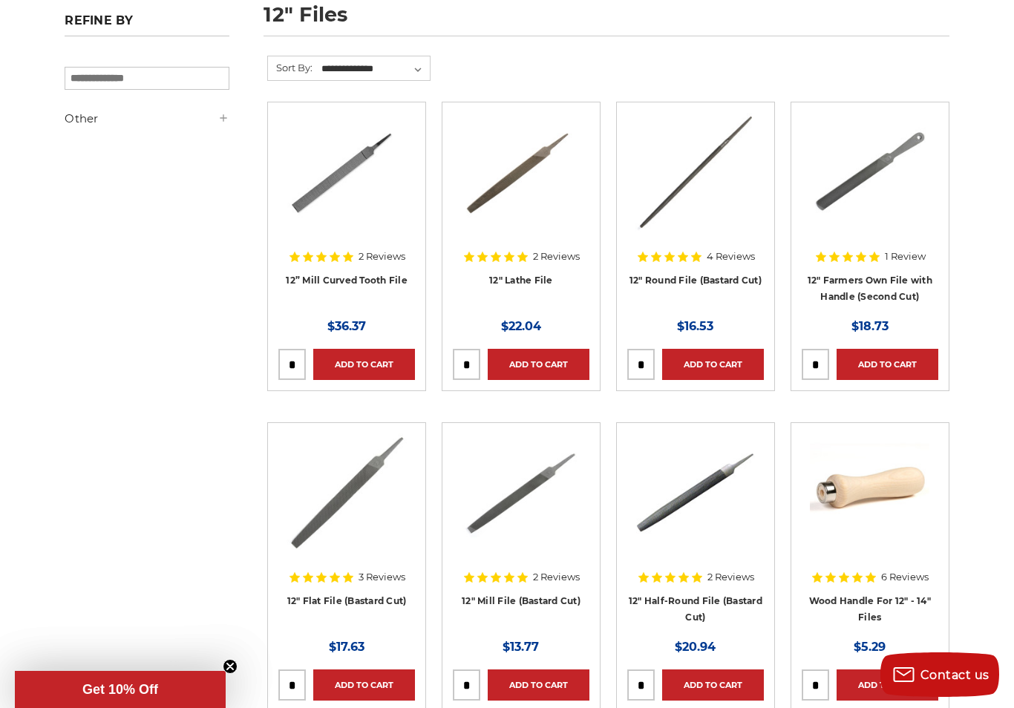
click at [539, 356] on link "Add to Cart" at bounding box center [538, 364] width 102 height 31
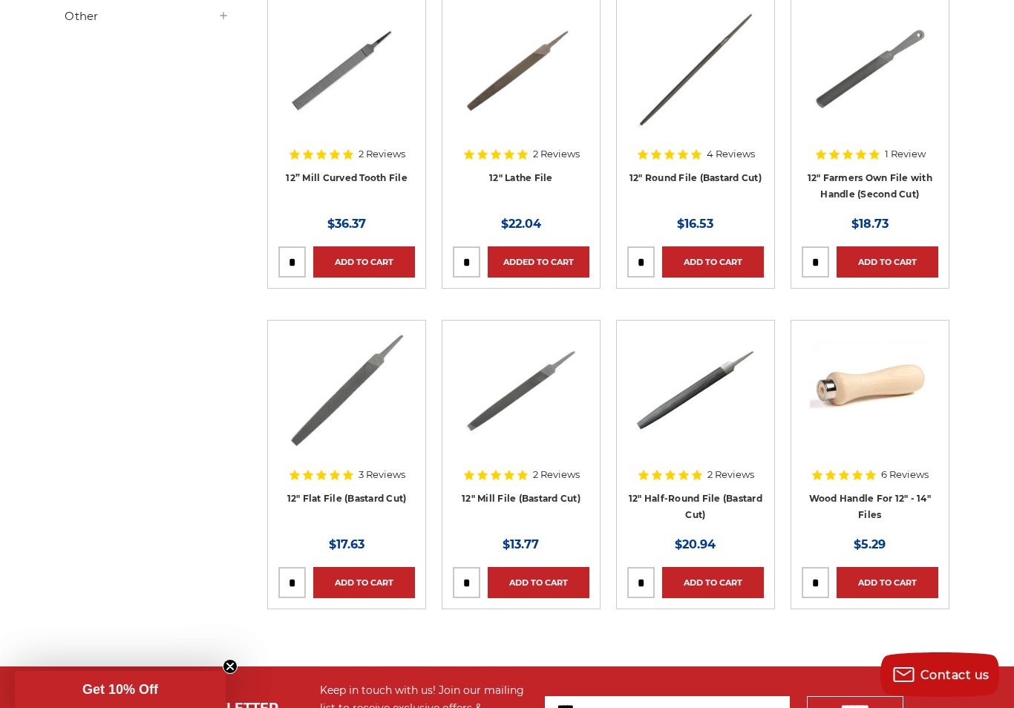
scroll to position [336, 0]
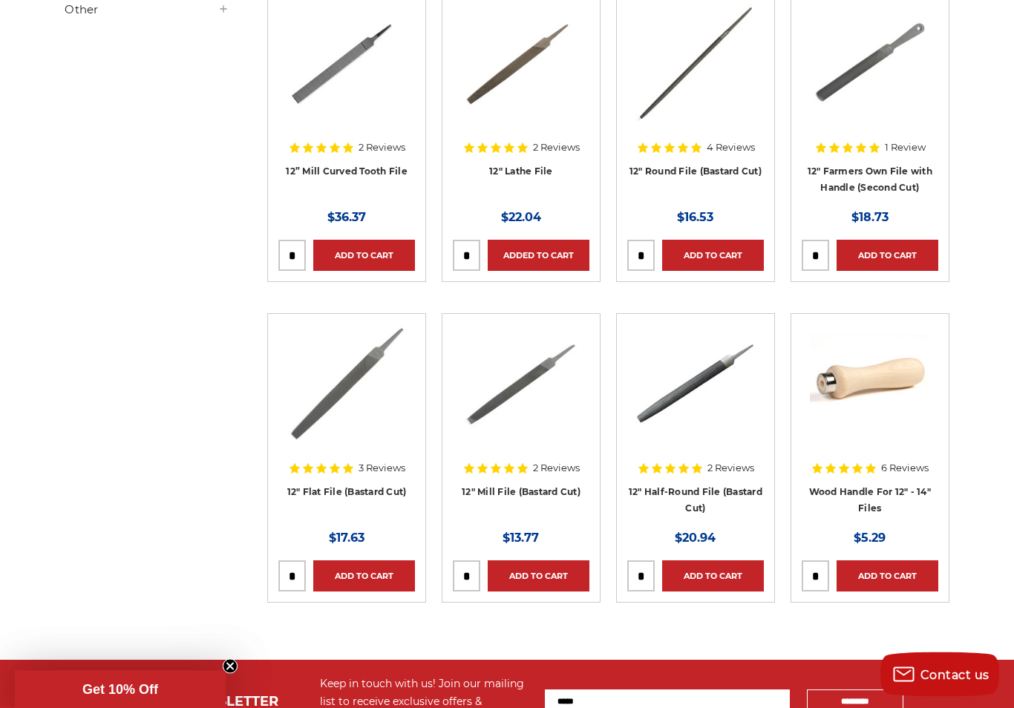
click at [901, 577] on link "Add to Cart" at bounding box center [887, 576] width 102 height 31
click at [226, 674] on circle "Close teaser" at bounding box center [230, 667] width 14 height 14
click at [236, 674] on circle "Close teaser" at bounding box center [230, 667] width 14 height 14
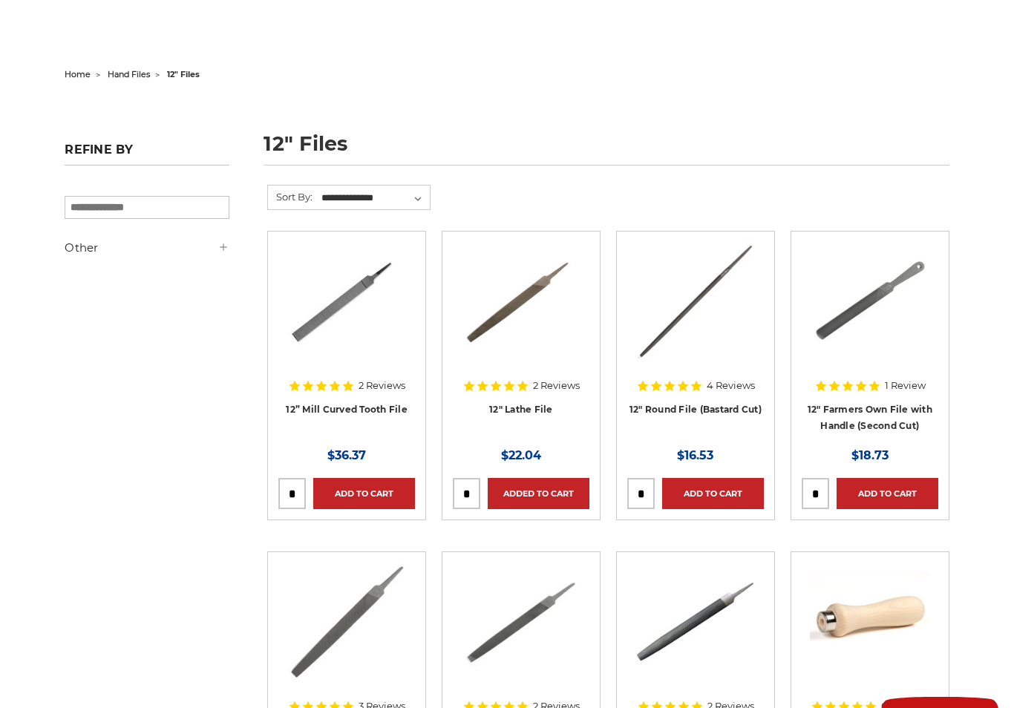
scroll to position [0, 0]
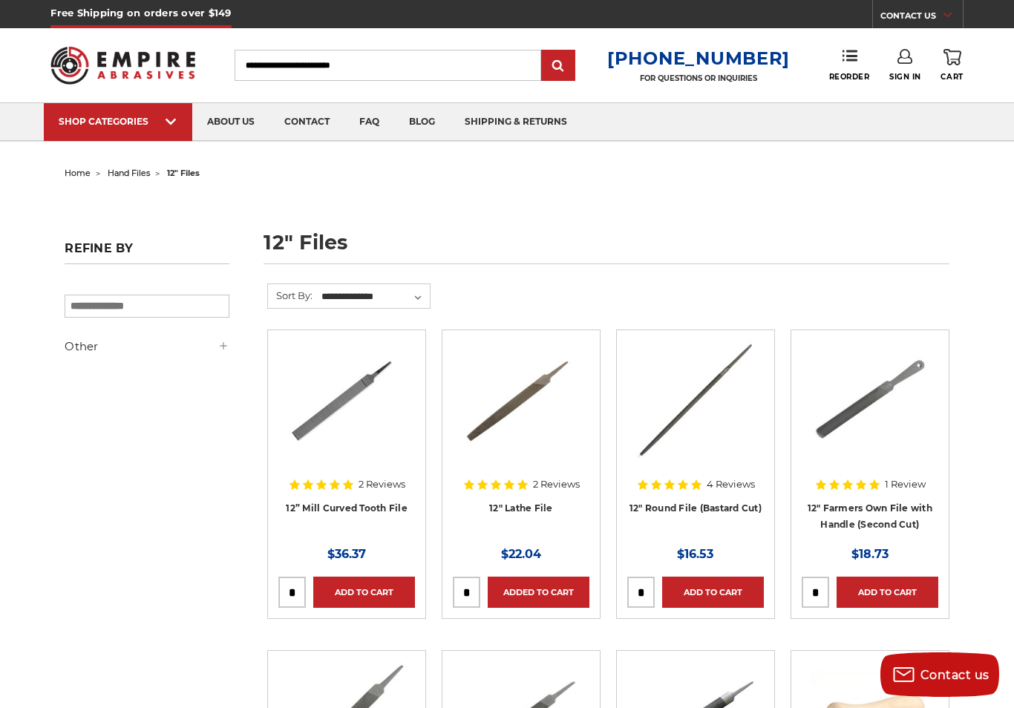
click at [959, 61] on use at bounding box center [952, 57] width 18 height 16
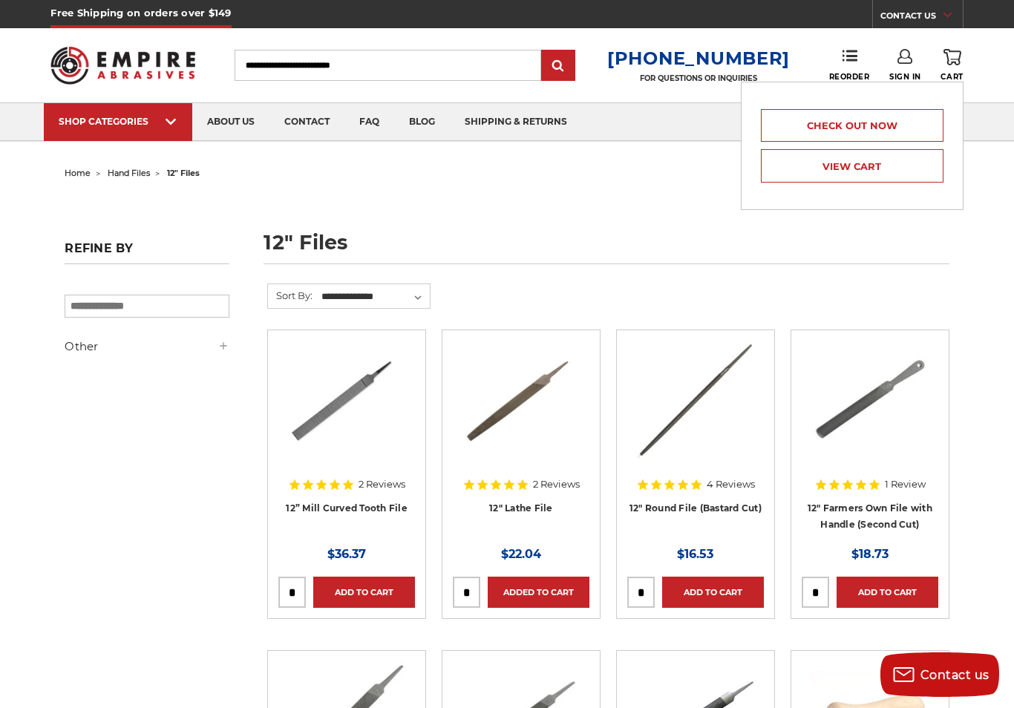
click at [892, 163] on link "View Cart" at bounding box center [852, 165] width 183 height 33
